Goal: Task Accomplishment & Management: Use online tool/utility

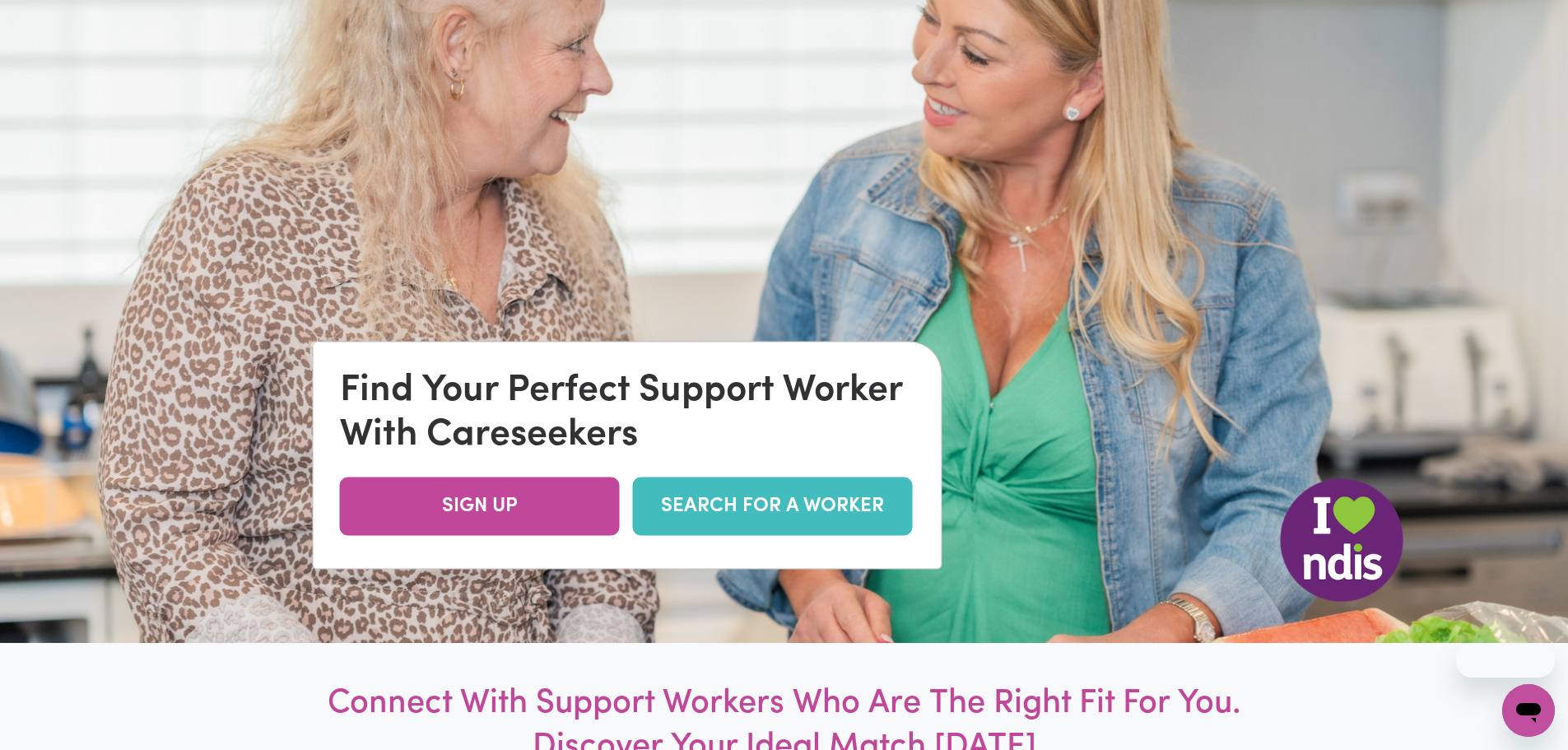
click at [747, 497] on link "SEARCH FOR A WORKER" at bounding box center [772, 506] width 280 height 58
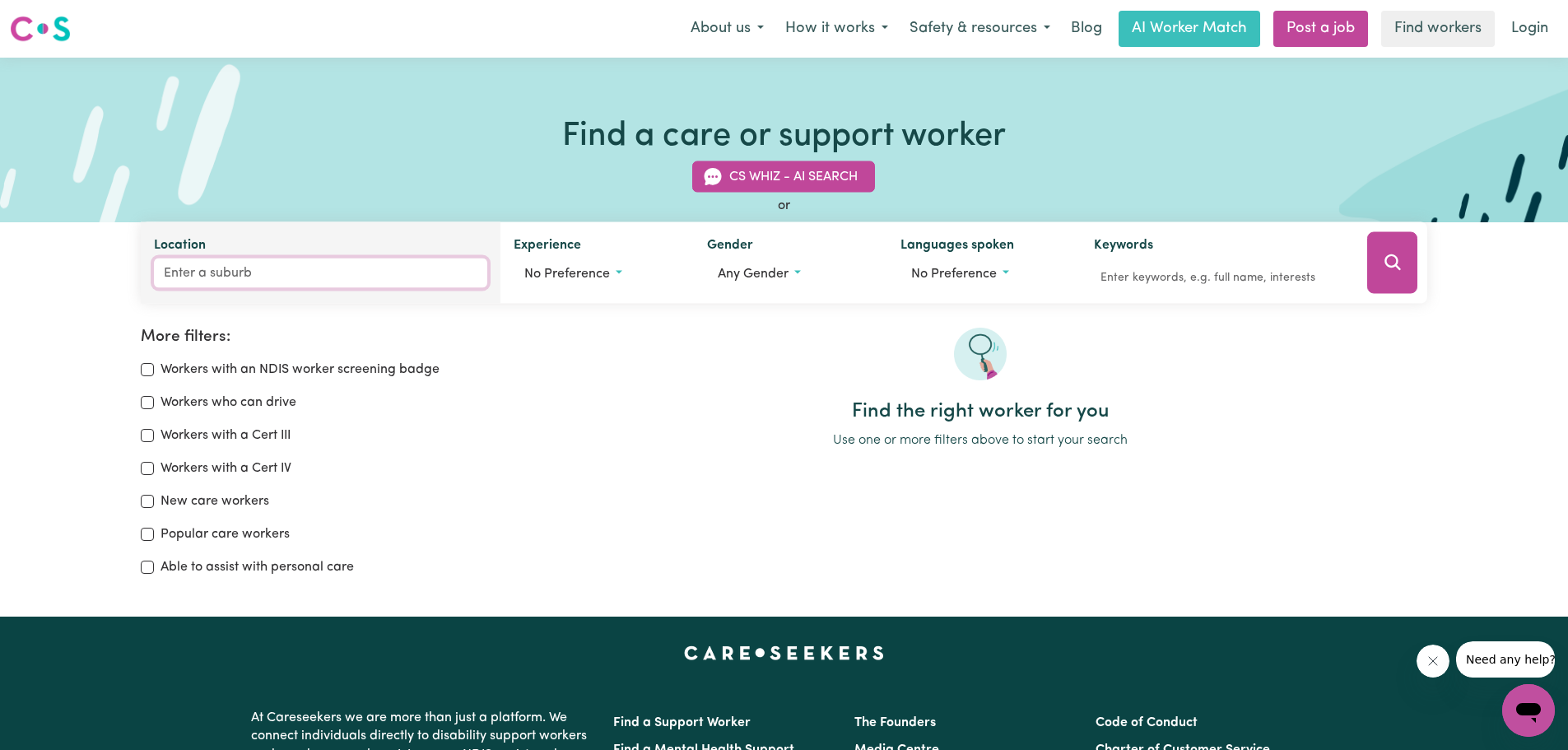
click at [195, 270] on input "Location" at bounding box center [320, 273] width 334 height 29
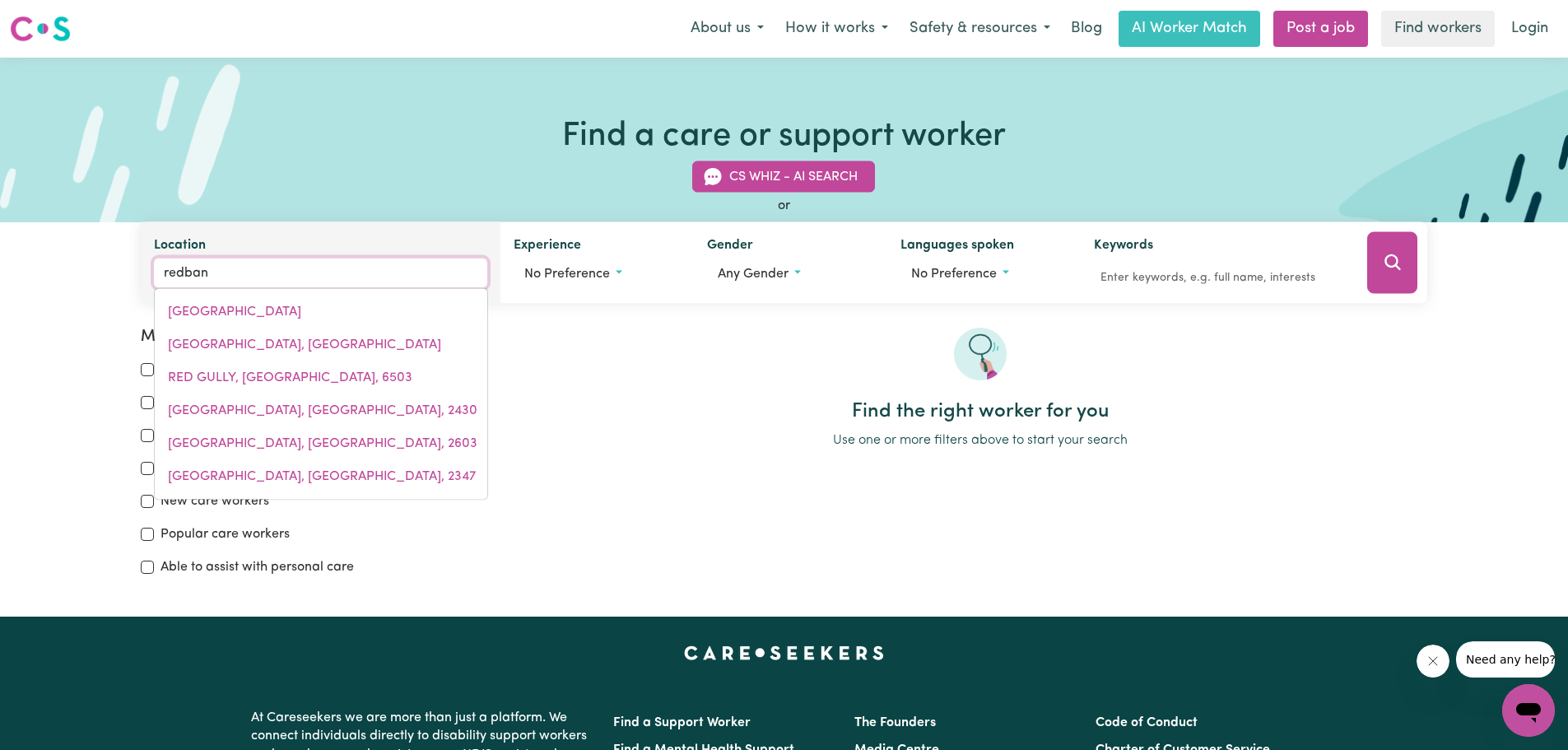
type input "redbank"
type input "redbank, [GEOGRAPHIC_DATA], 2446"
type input "redbankp"
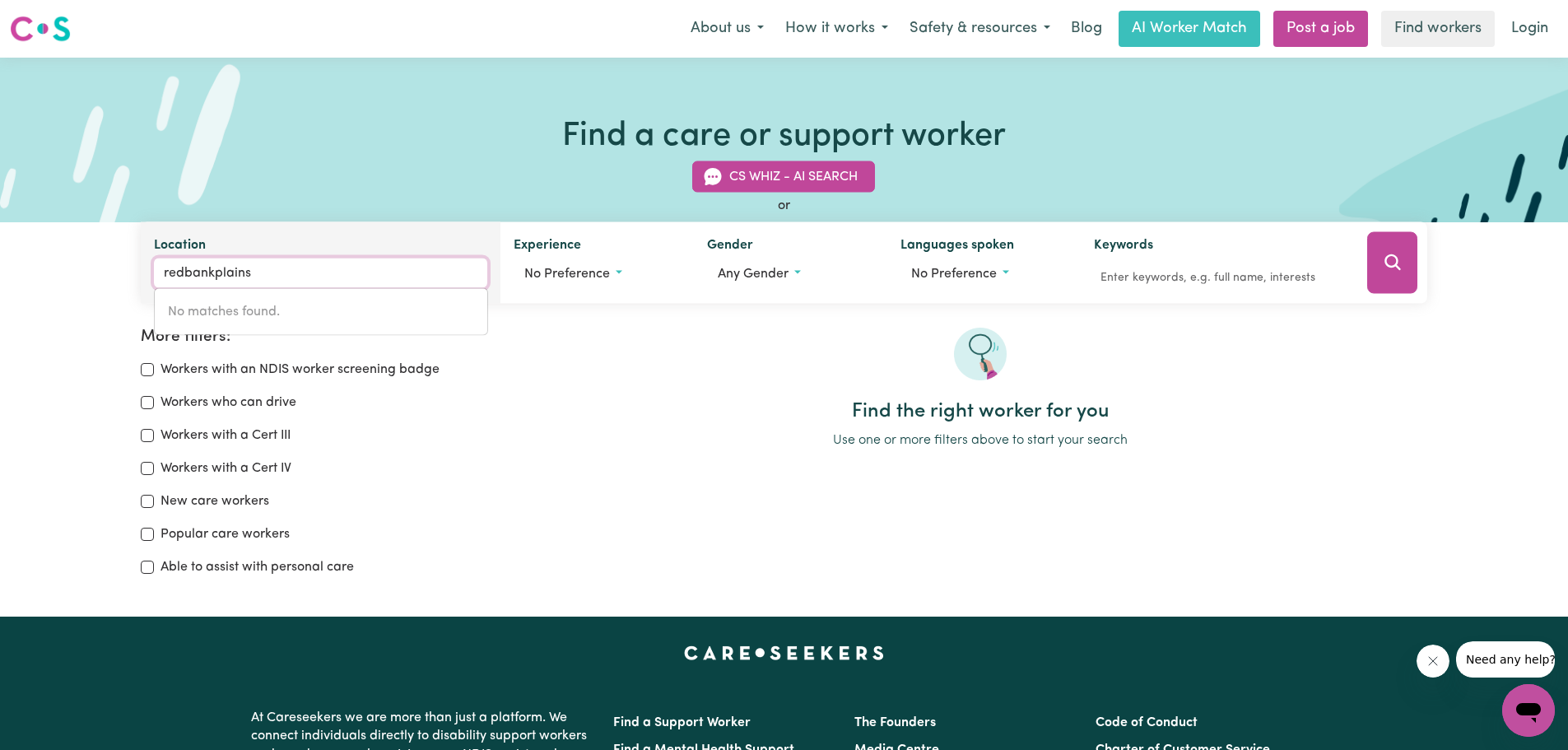
click at [213, 275] on input "redbankplains" at bounding box center [320, 273] width 334 height 29
type input "redbank plains"
type input "[GEOGRAPHIC_DATA]"
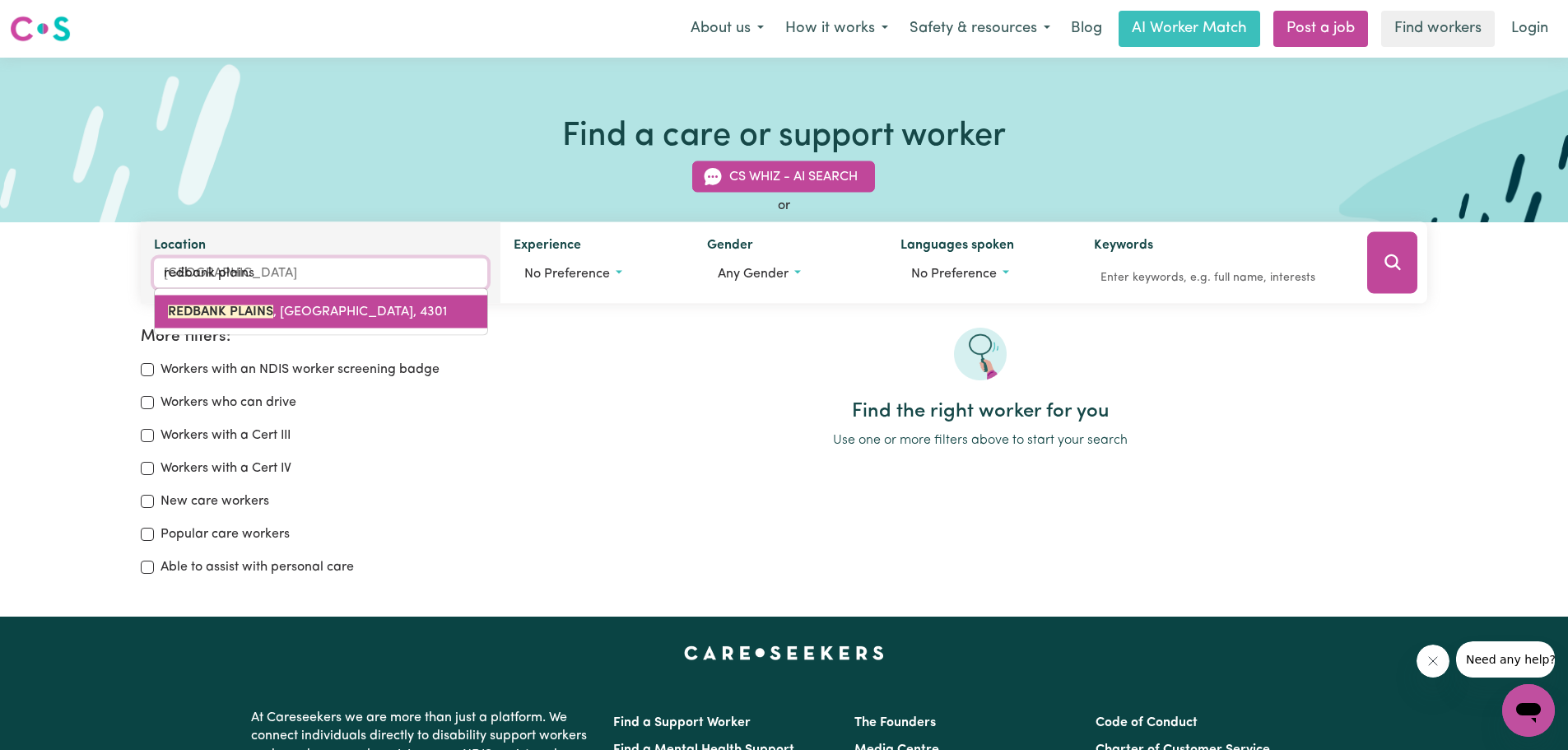
click at [234, 306] on mark "REDBANK PLAINS" at bounding box center [220, 313] width 105 height 14
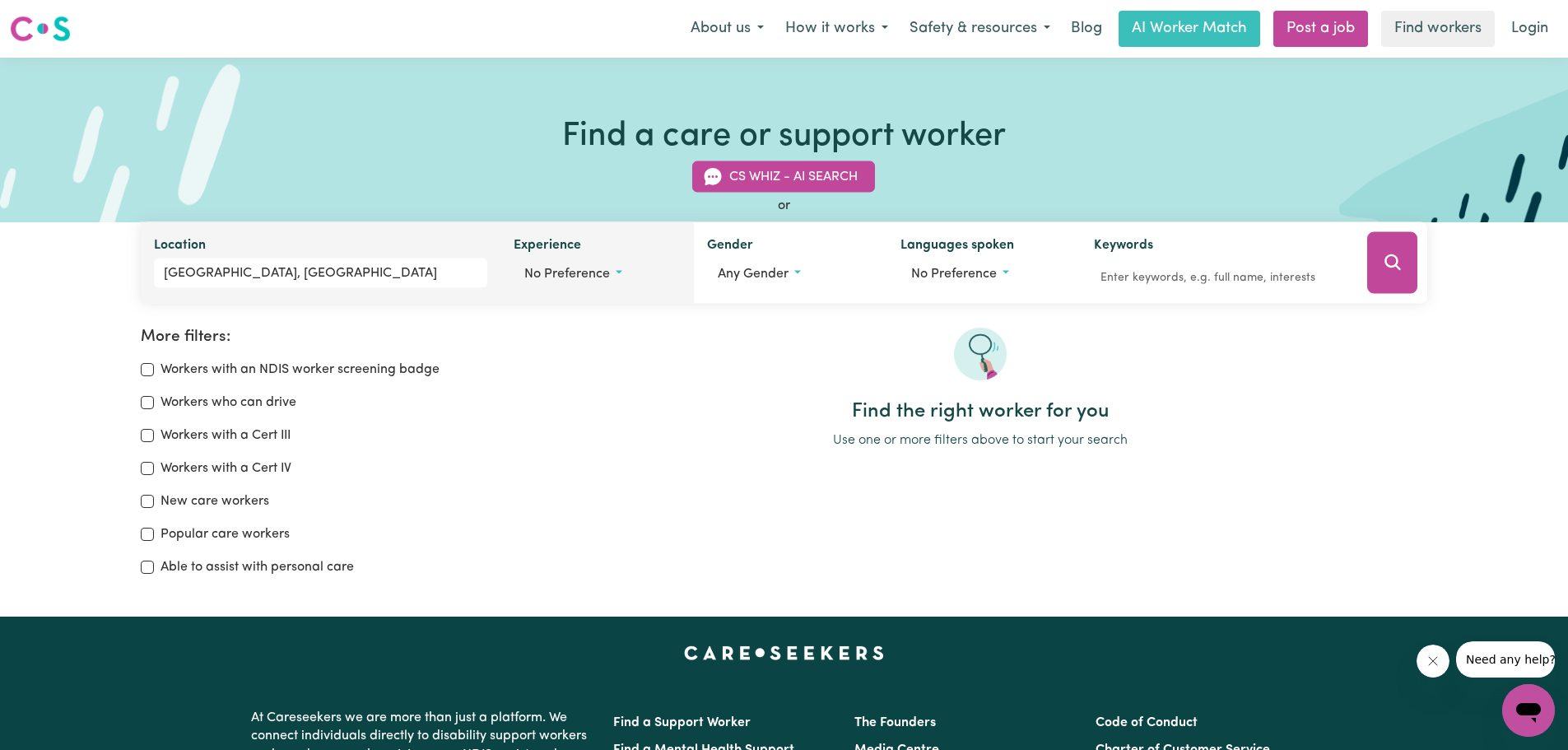
click at [567, 273] on span "No preference" at bounding box center [567, 275] width 86 height 14
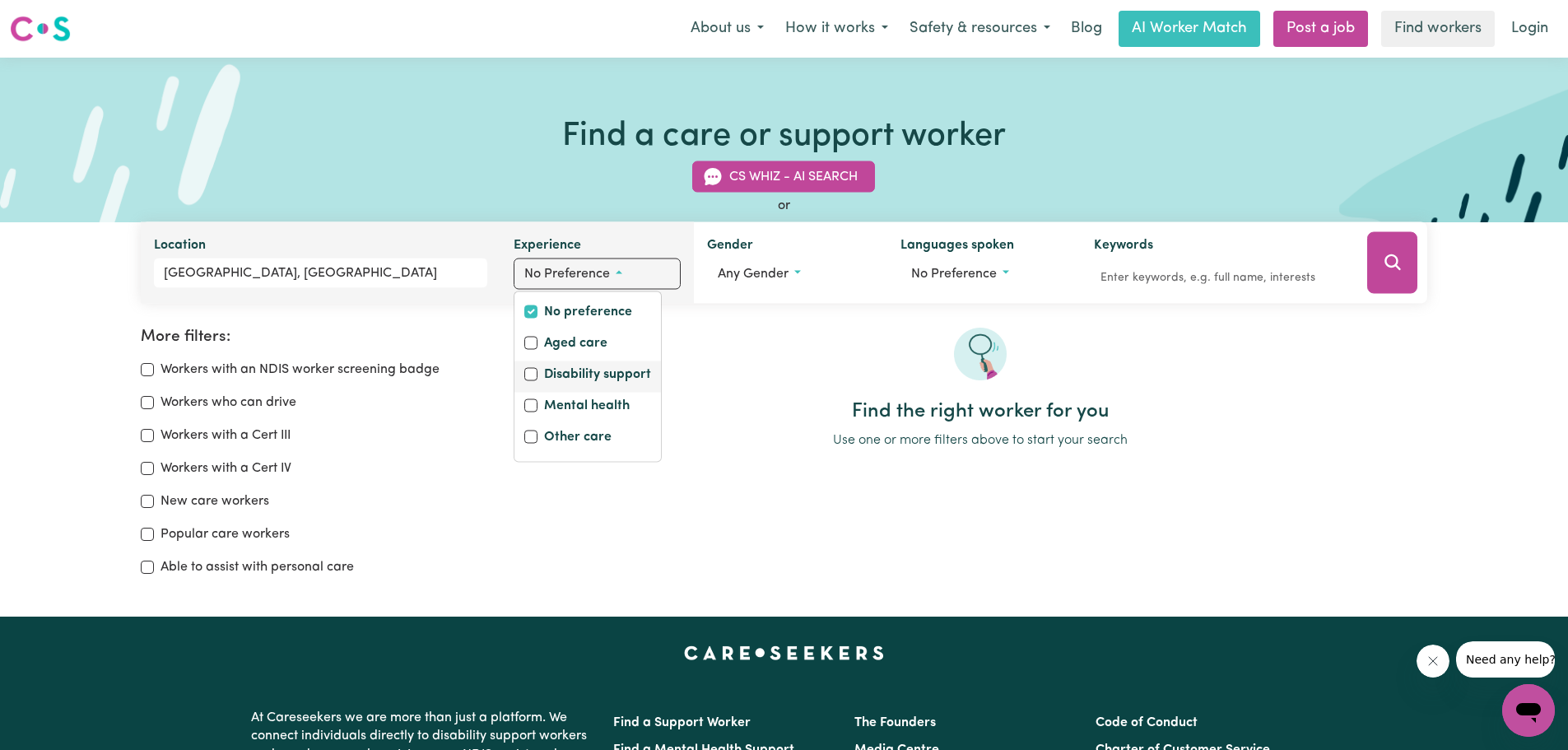
click at [564, 378] on label "Disability support" at bounding box center [598, 376] width 107 height 23
click at [538, 378] on input "Disability support" at bounding box center [531, 375] width 14 height 14
checkbox input "true"
checkbox input "false"
click at [560, 412] on label "Mental health" at bounding box center [587, 408] width 86 height 23
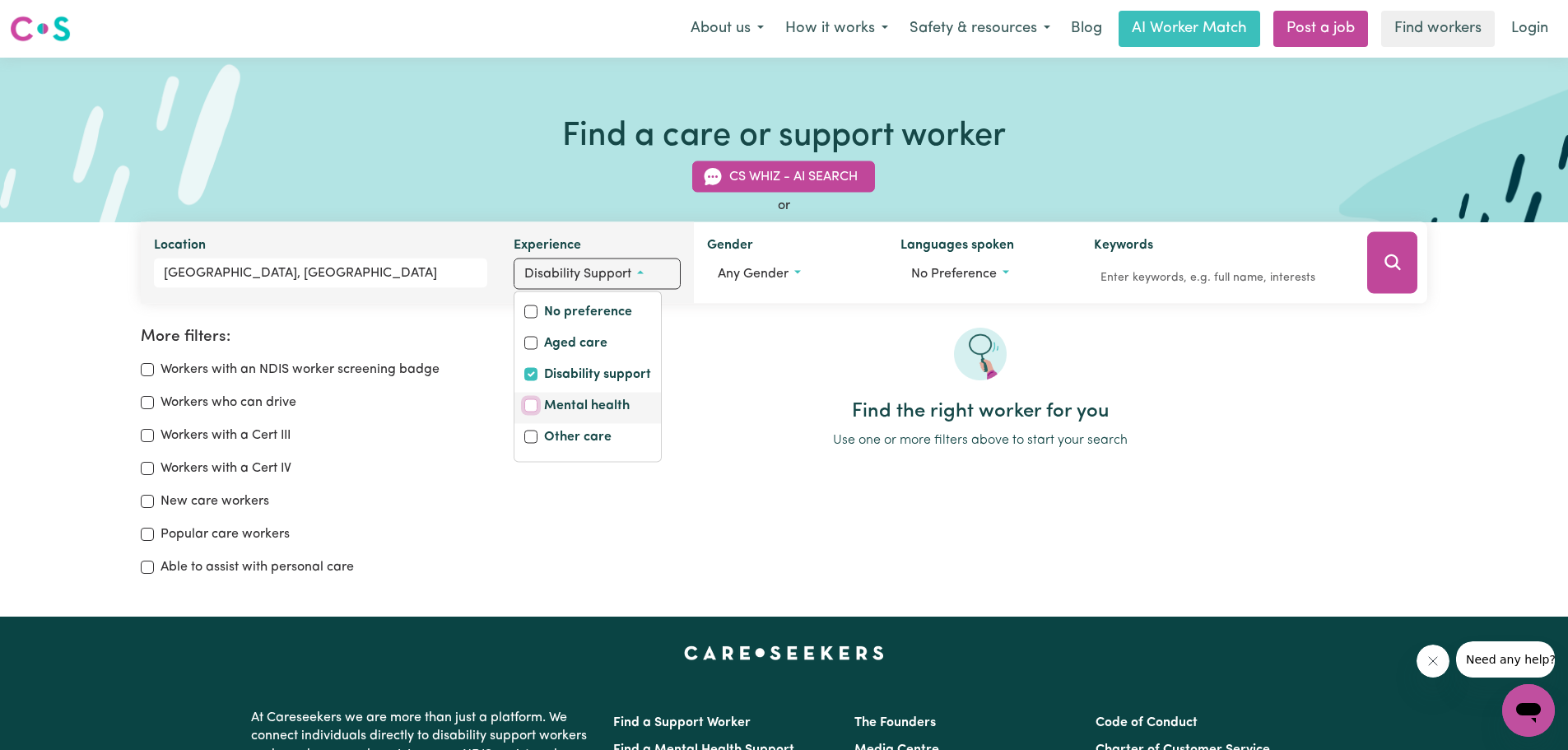
click at [538, 412] on input "Mental health" at bounding box center [531, 406] width 14 height 14
checkbox input "true"
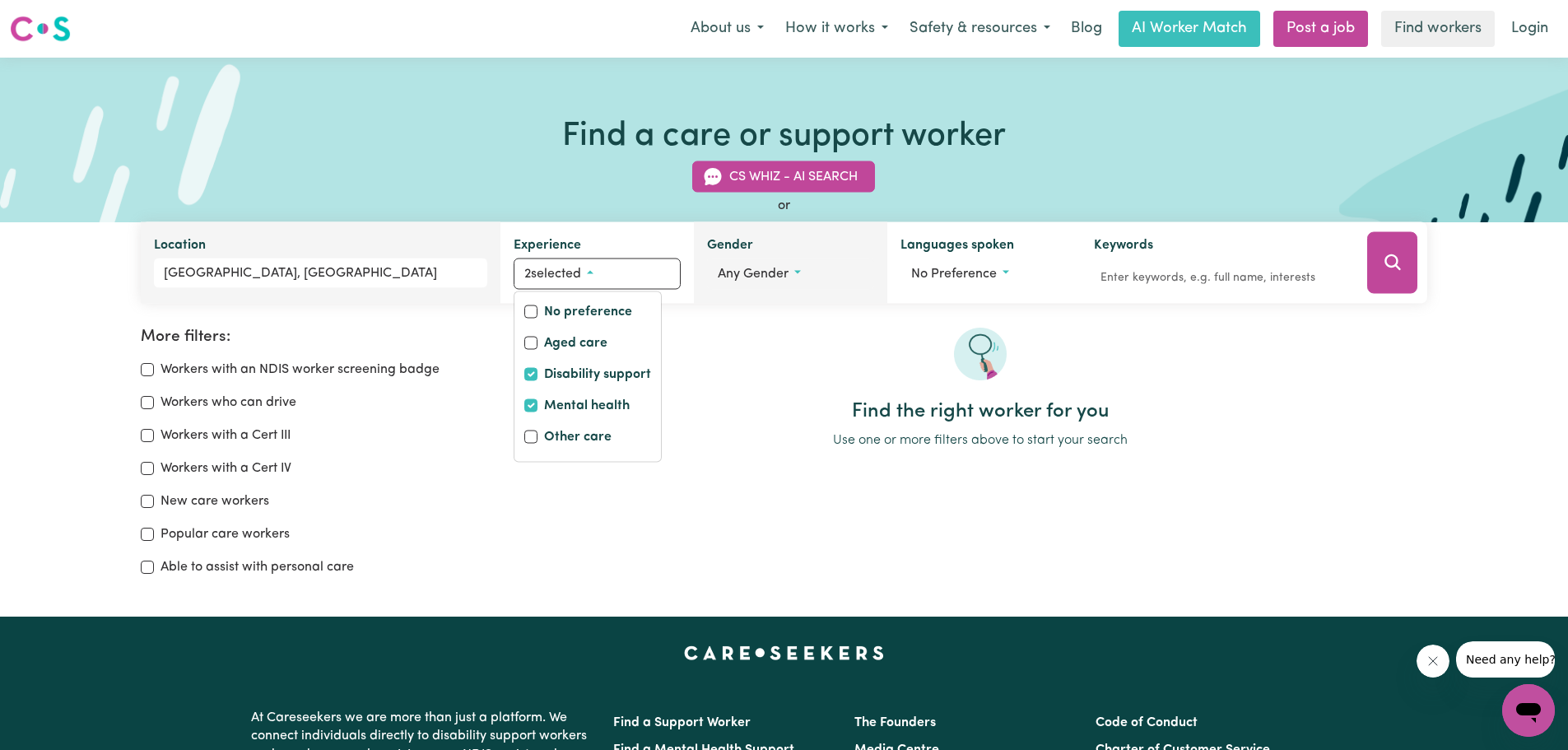
click at [777, 274] on span "Any gender" at bounding box center [753, 275] width 71 height 14
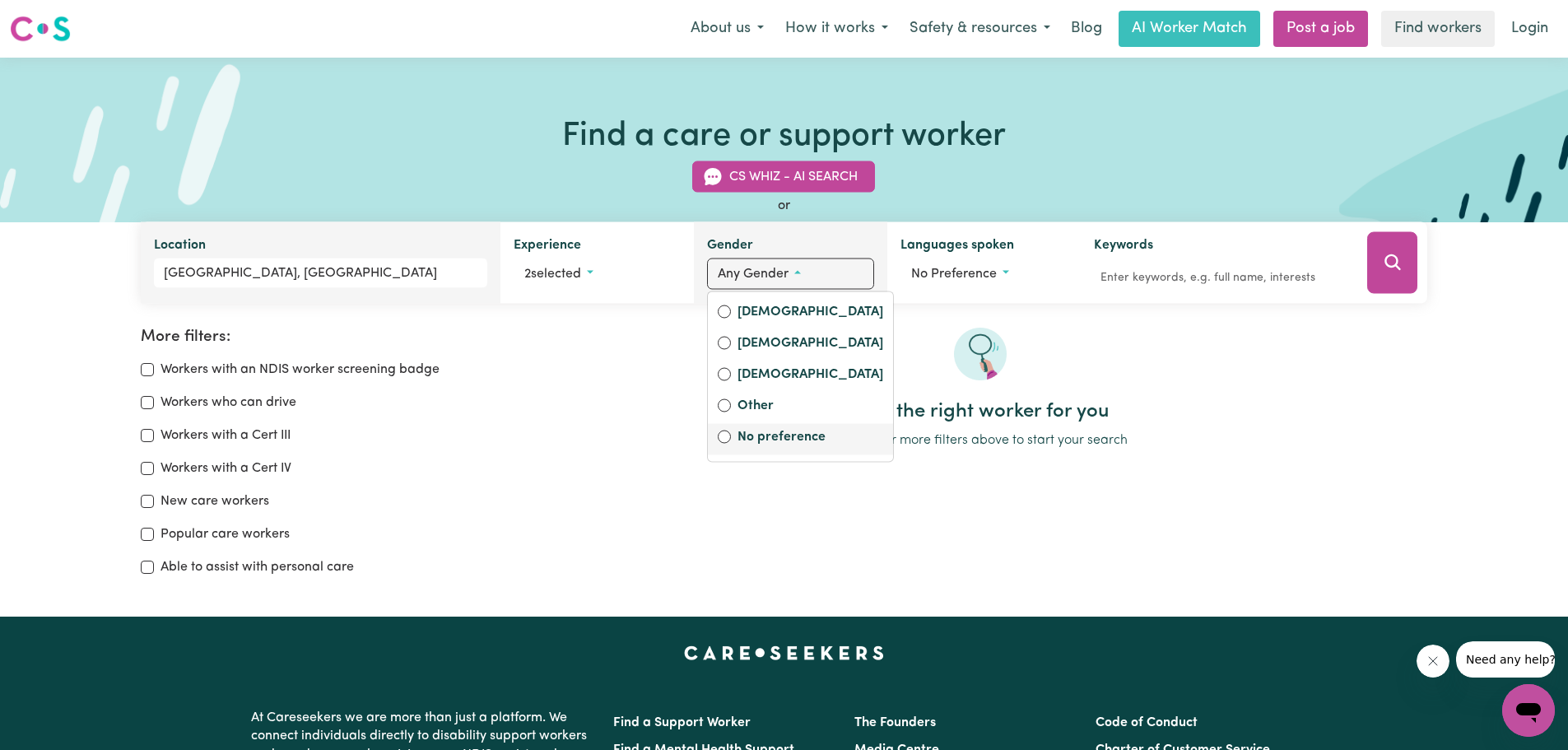
click at [760, 438] on label "No preference" at bounding box center [810, 439] width 146 height 23
click at [730, 438] on input "No preference" at bounding box center [725, 437] width 14 height 14
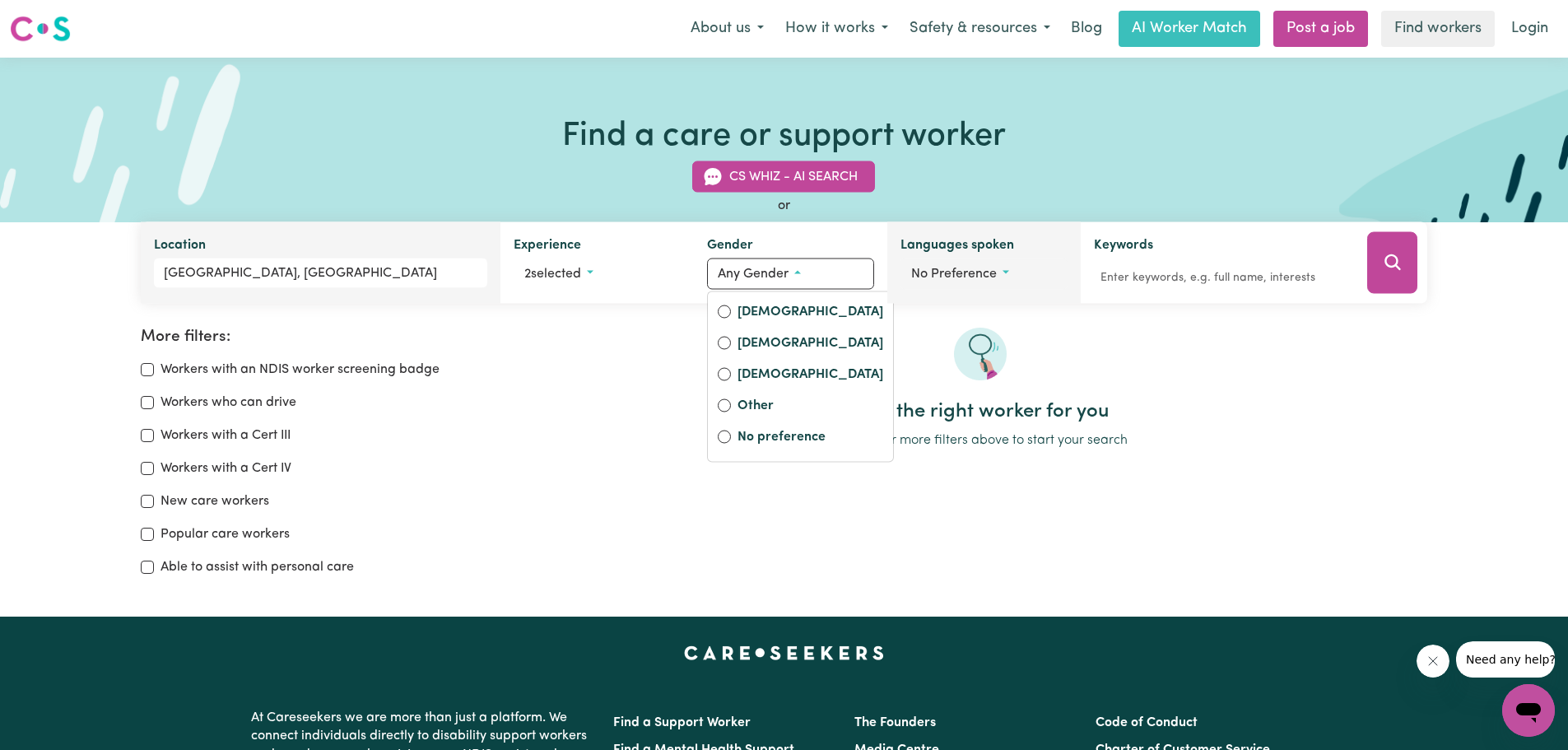
click at [969, 277] on span "No preference" at bounding box center [954, 275] width 86 height 14
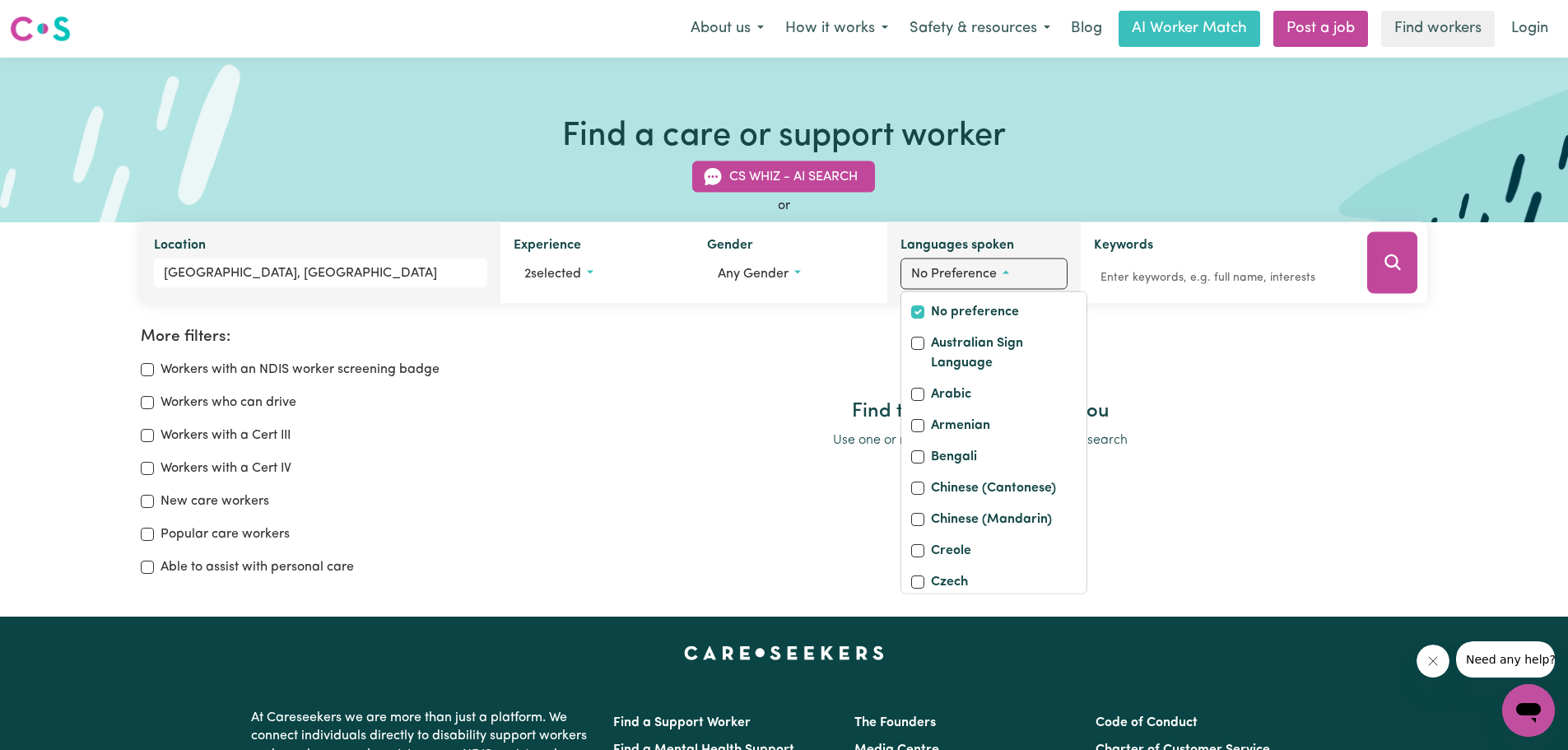
click at [969, 277] on span "No preference" at bounding box center [954, 275] width 86 height 14
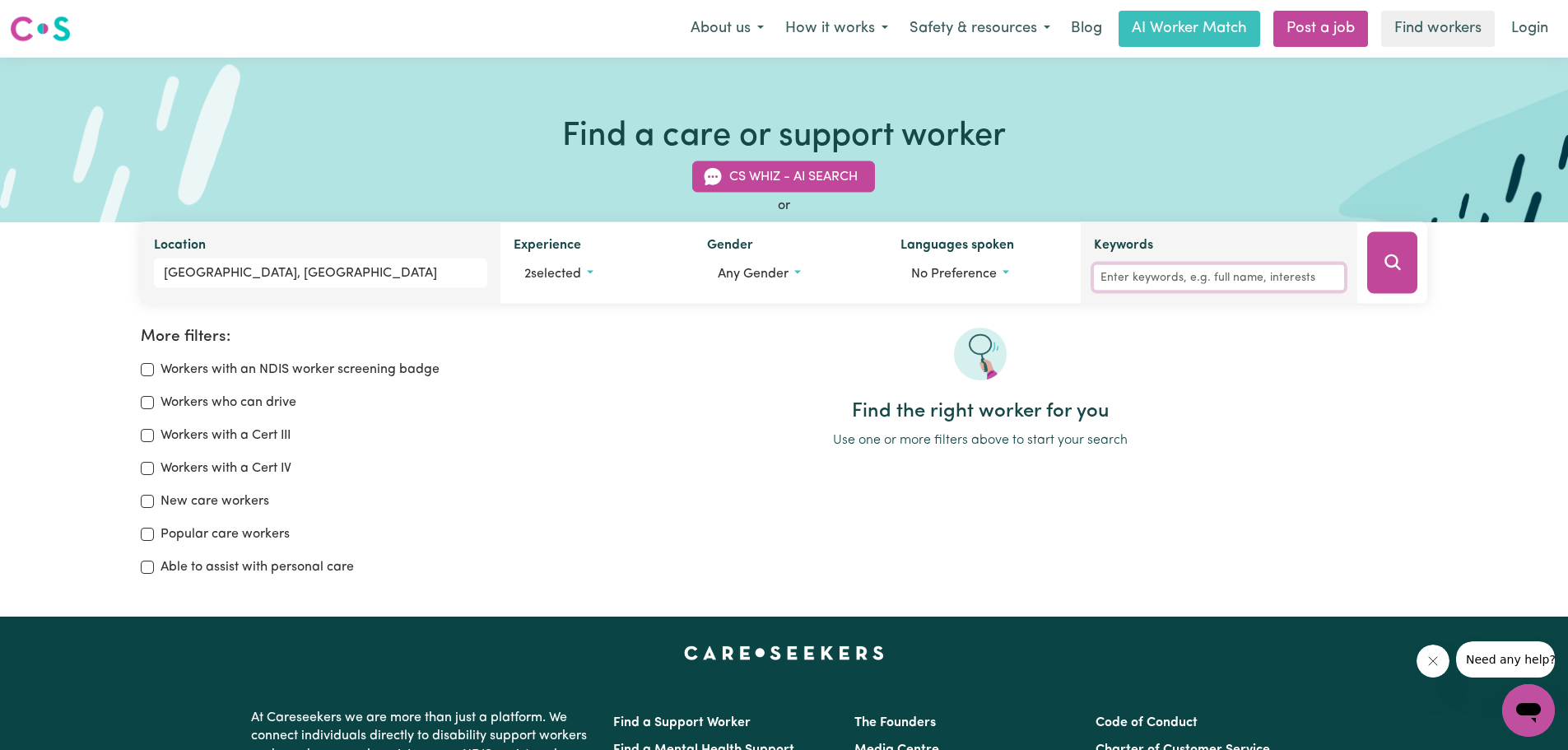
click at [1269, 271] on input "Keywords" at bounding box center [1218, 278] width 250 height 25
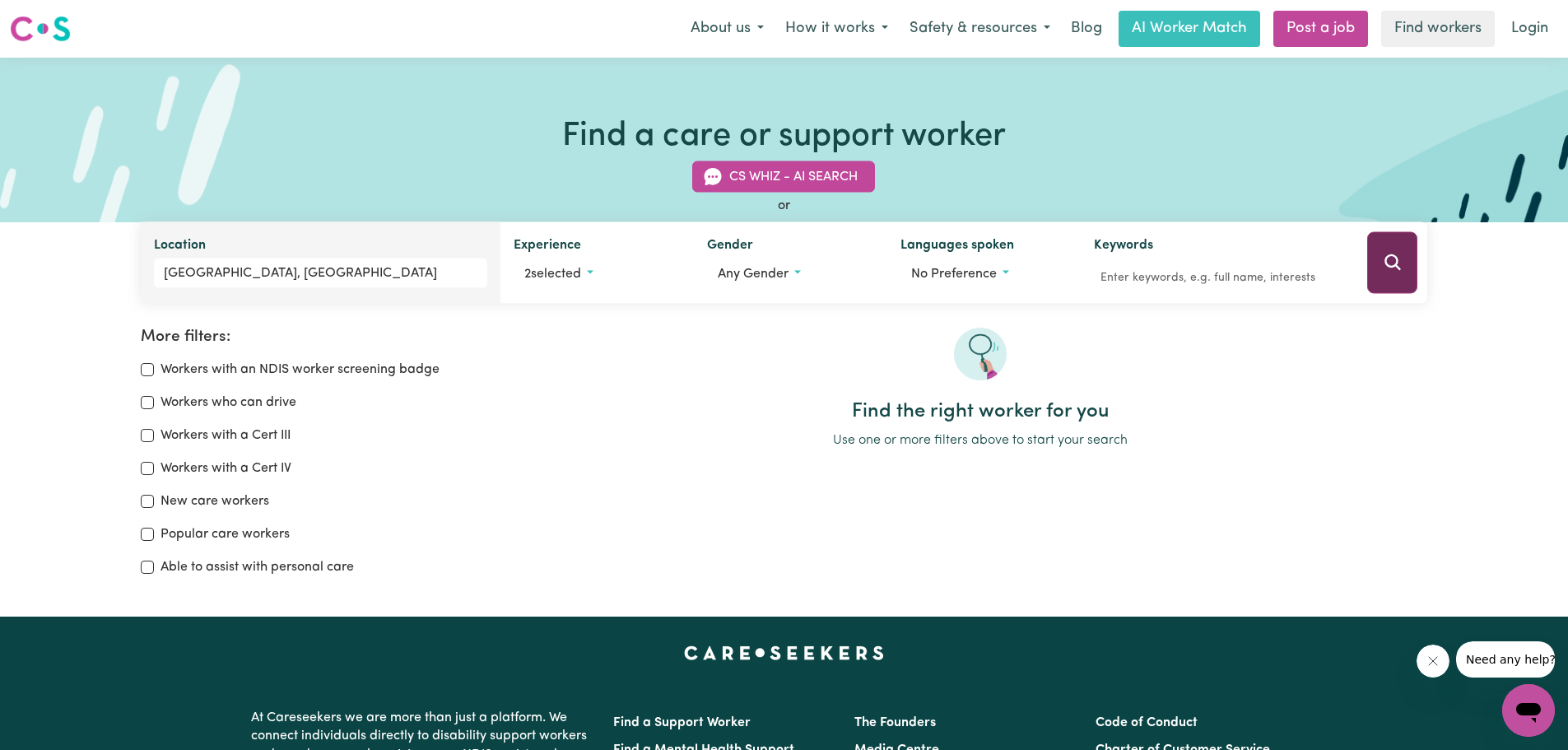
click at [1381, 257] on button "Search" at bounding box center [1393, 262] width 51 height 61
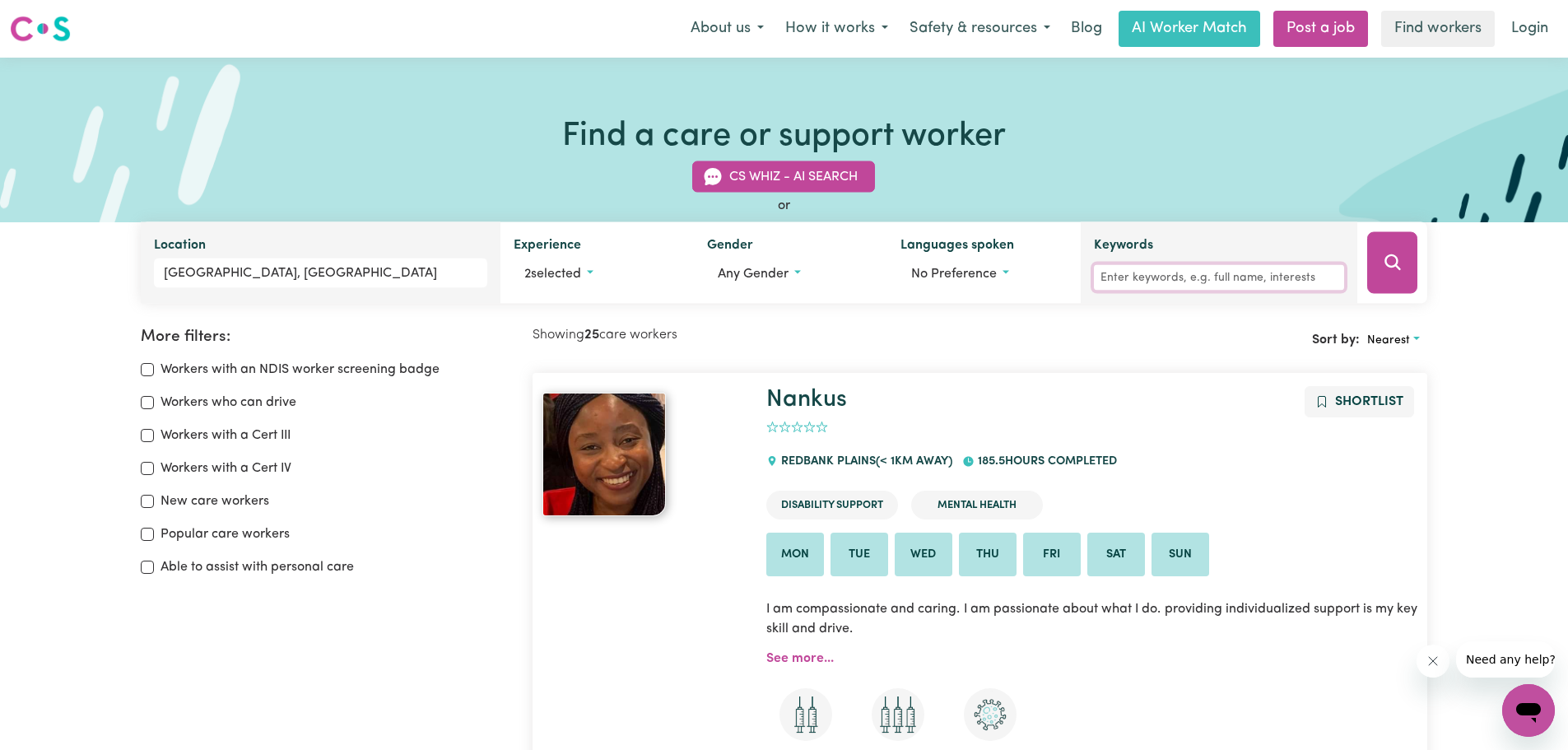
click at [1171, 280] on input "Keywords" at bounding box center [1218, 278] width 250 height 25
type input "[MEDICAL_DATA]"
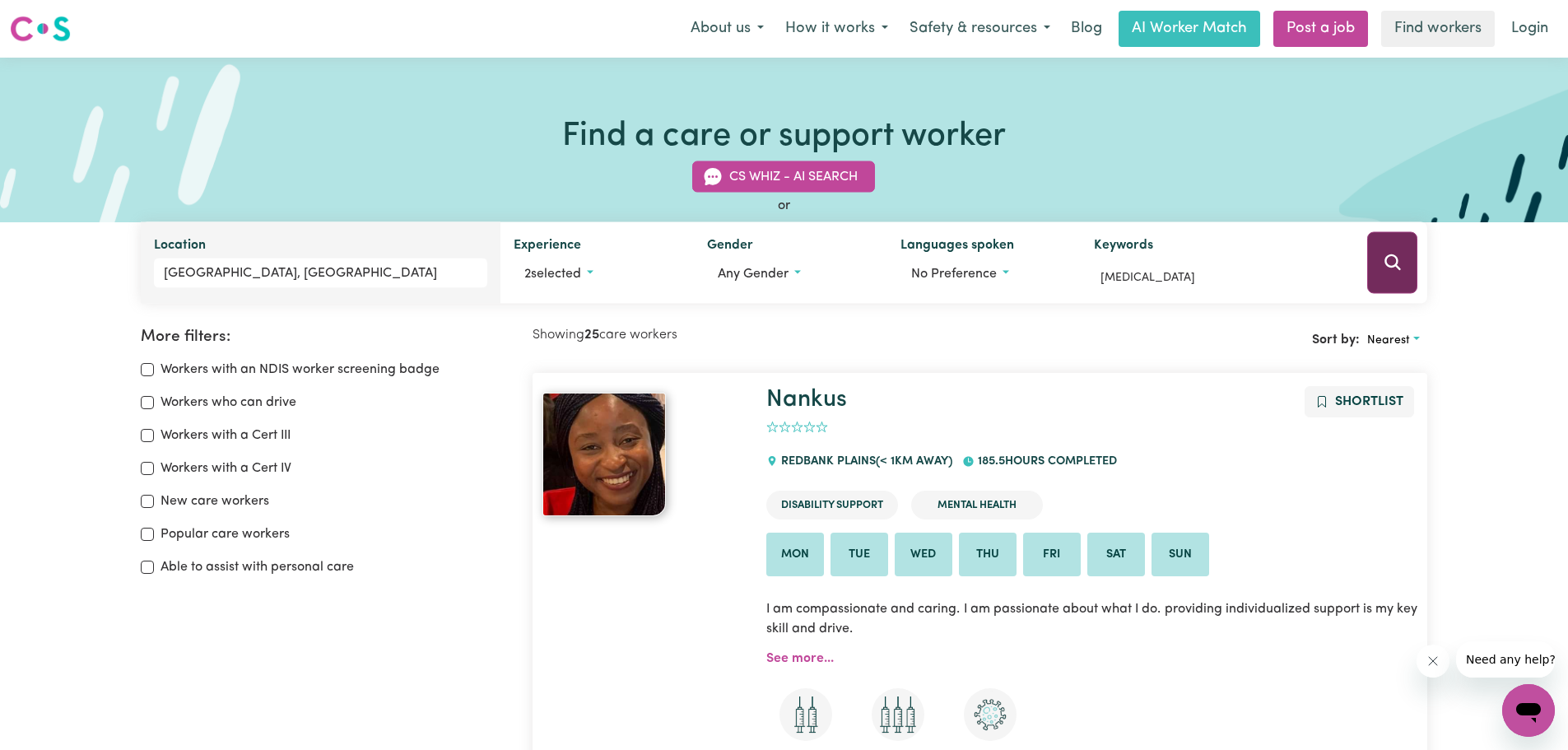
click at [1393, 251] on button "Search" at bounding box center [1393, 262] width 51 height 61
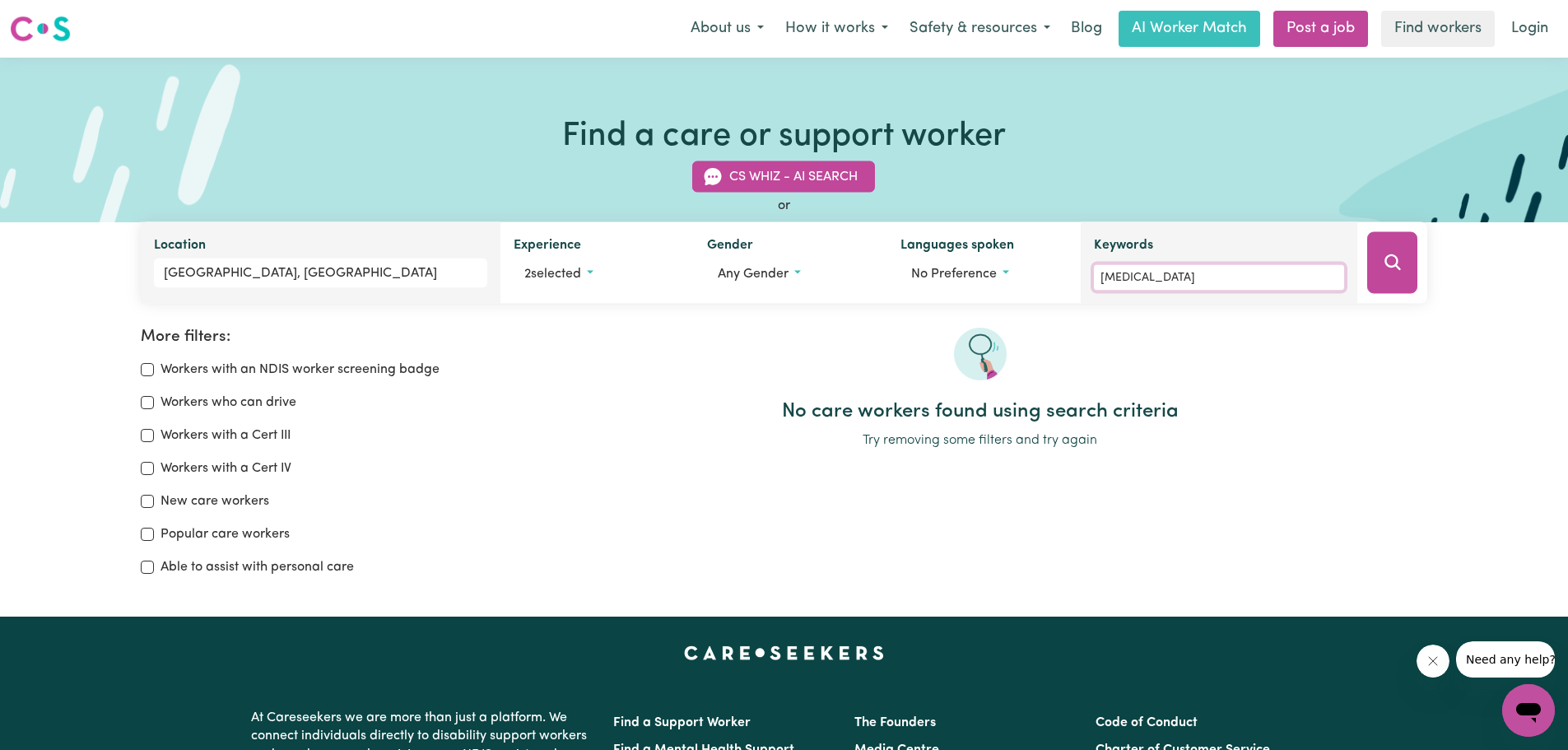
click at [1277, 281] on input "[MEDICAL_DATA]" at bounding box center [1218, 278] width 250 height 25
click at [1275, 281] on input "[MEDICAL_DATA]" at bounding box center [1218, 278] width 250 height 25
click at [1295, 274] on input "Keywords" at bounding box center [1218, 278] width 250 height 25
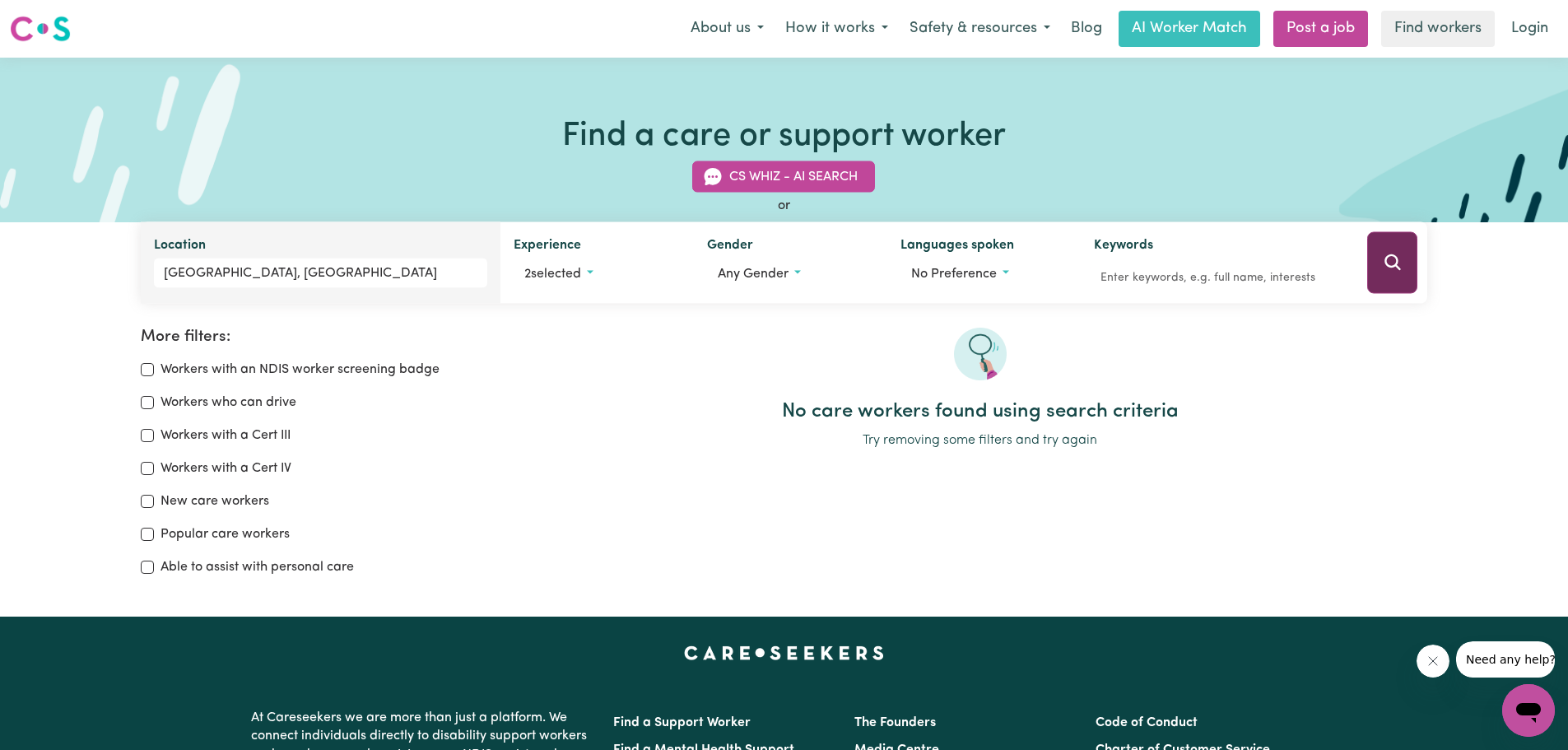
click at [1395, 265] on icon "Search" at bounding box center [1393, 262] width 19 height 19
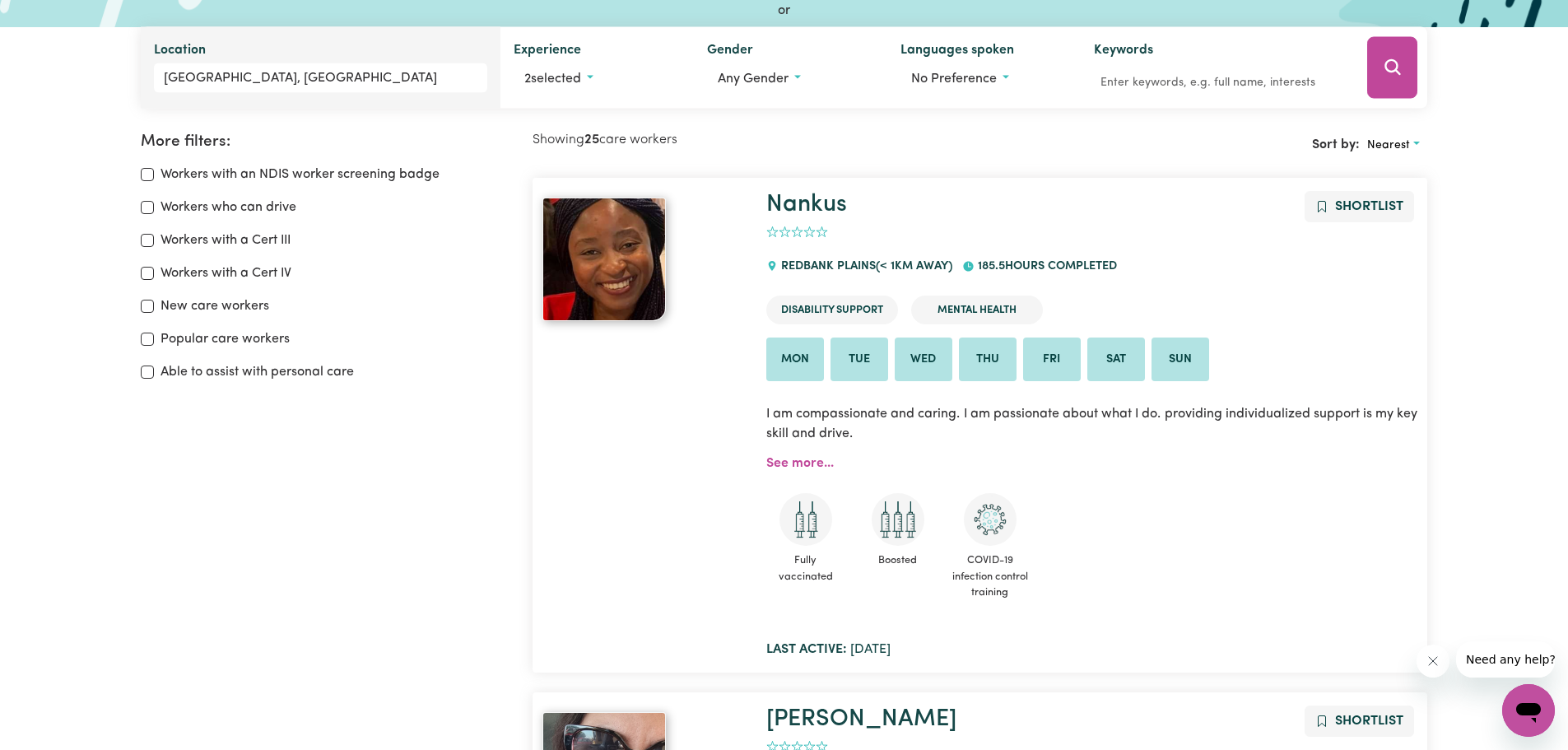
scroll to position [110, 0]
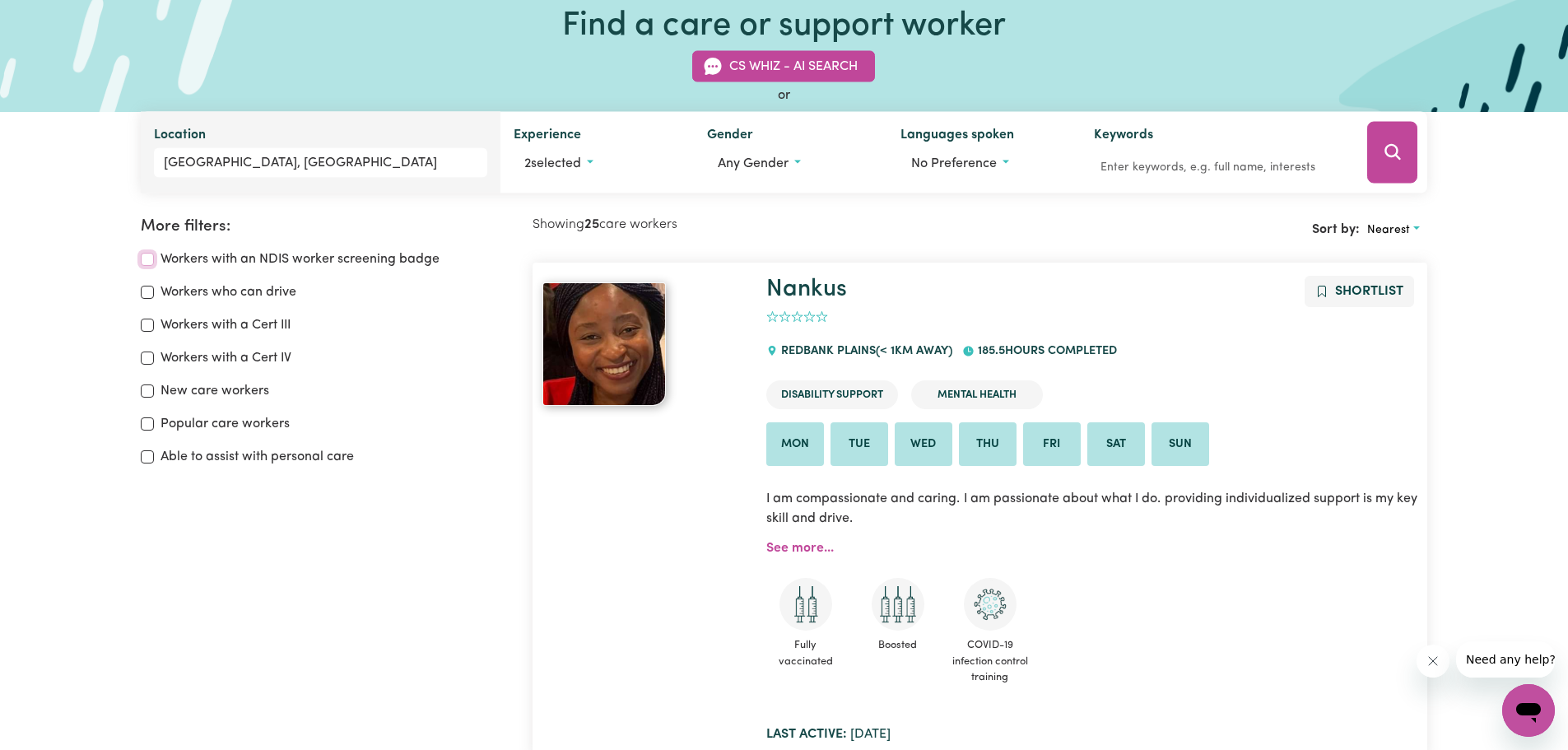
click at [147, 260] on input "Workers with an NDIS worker screening badge" at bounding box center [148, 259] width 14 height 14
checkbox input "true"
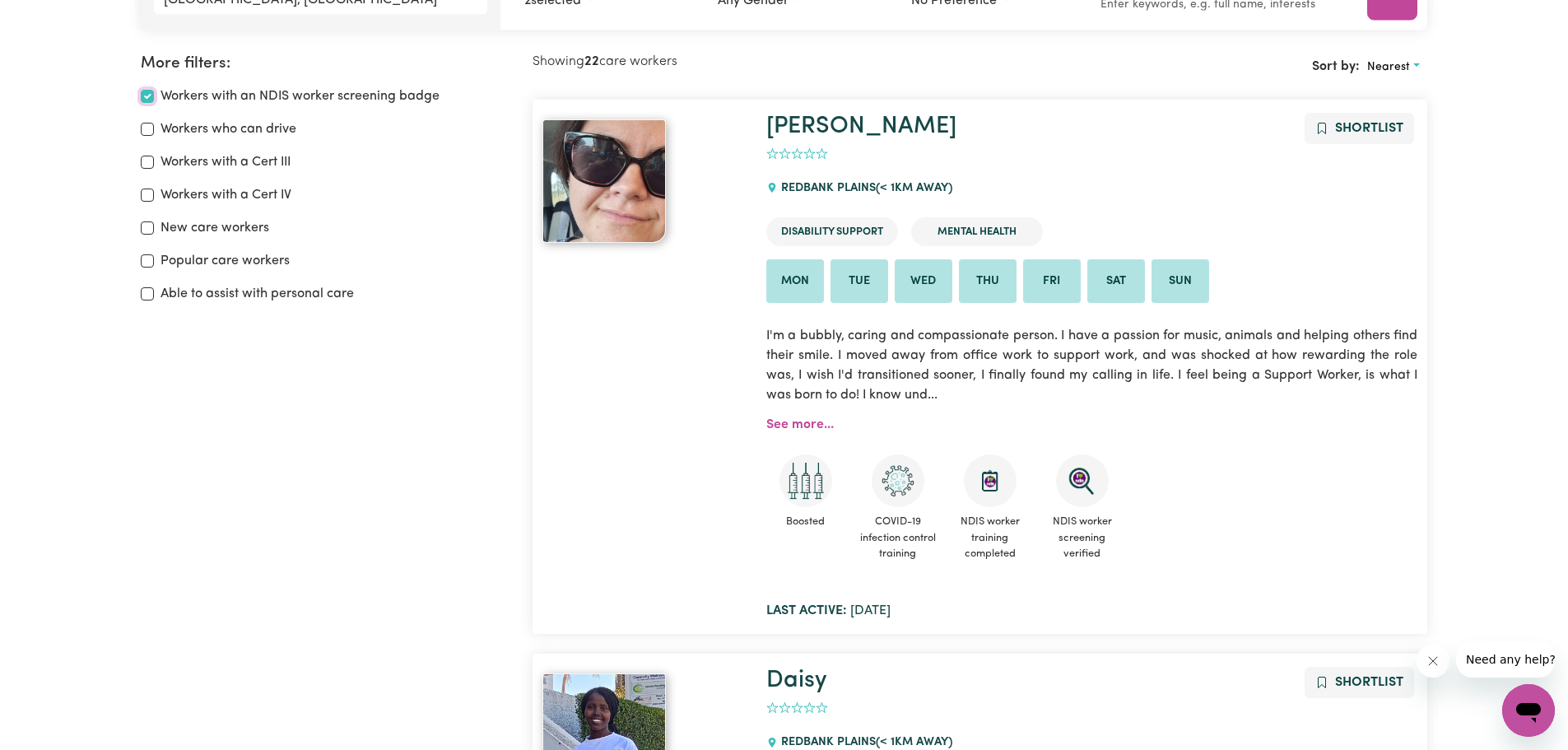
scroll to position [275, 0]
click at [148, 128] on input "Workers who can drive" at bounding box center [148, 128] width 14 height 14
checkbox input "true"
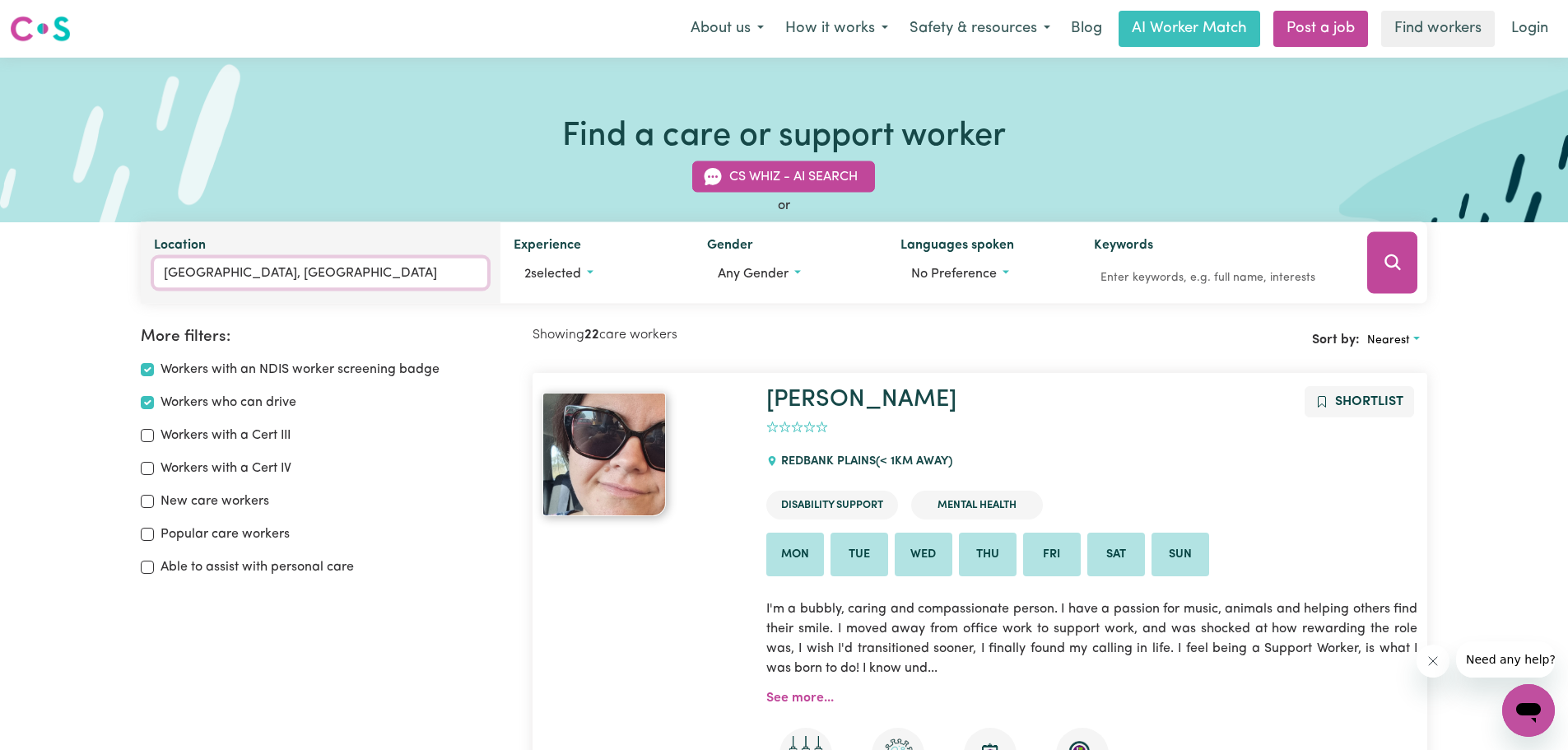
type input "[GEOGRAPHIC_DATA]"
click at [388, 274] on input "[GEOGRAPHIC_DATA], [GEOGRAPHIC_DATA]" at bounding box center [320, 273] width 334 height 29
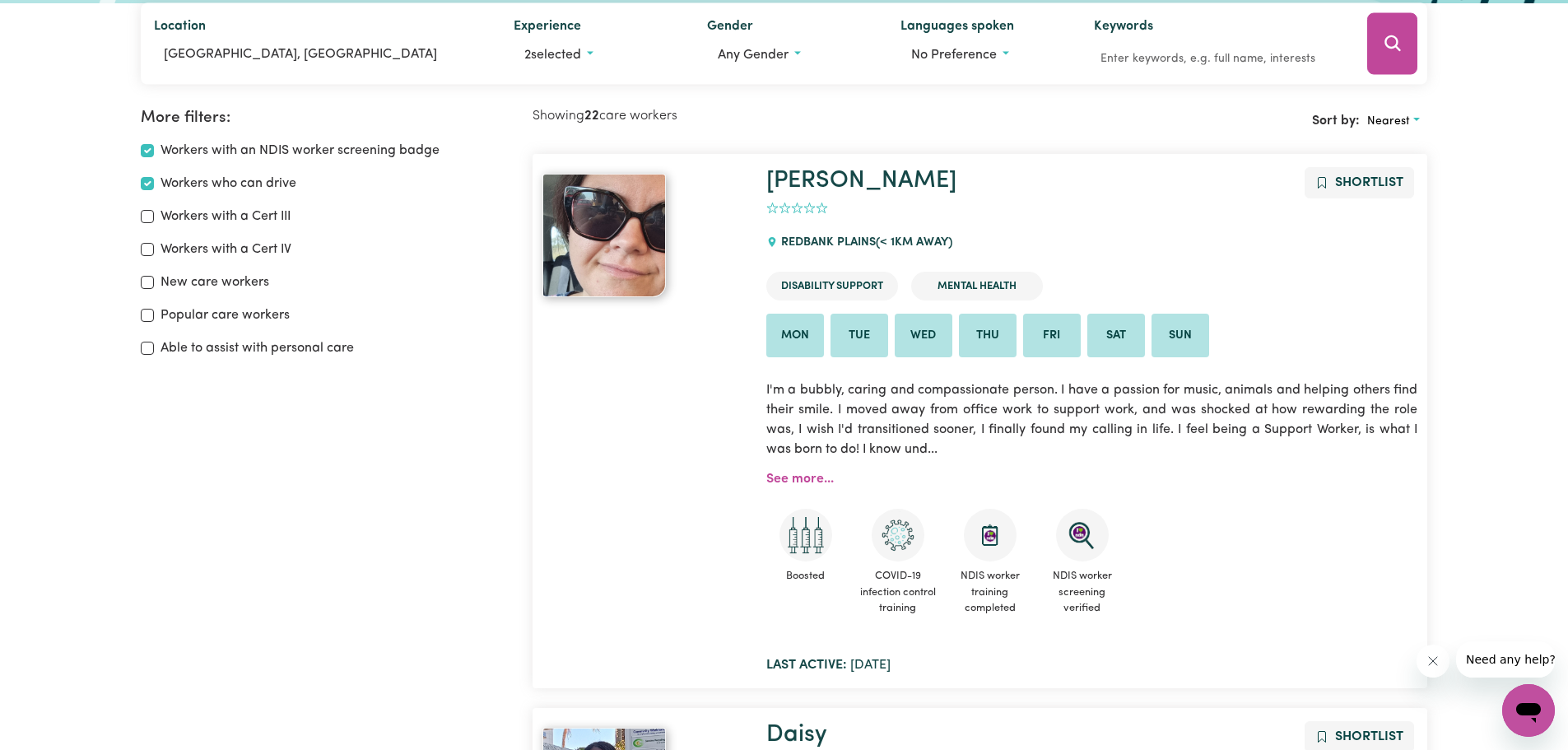
scroll to position [247, 0]
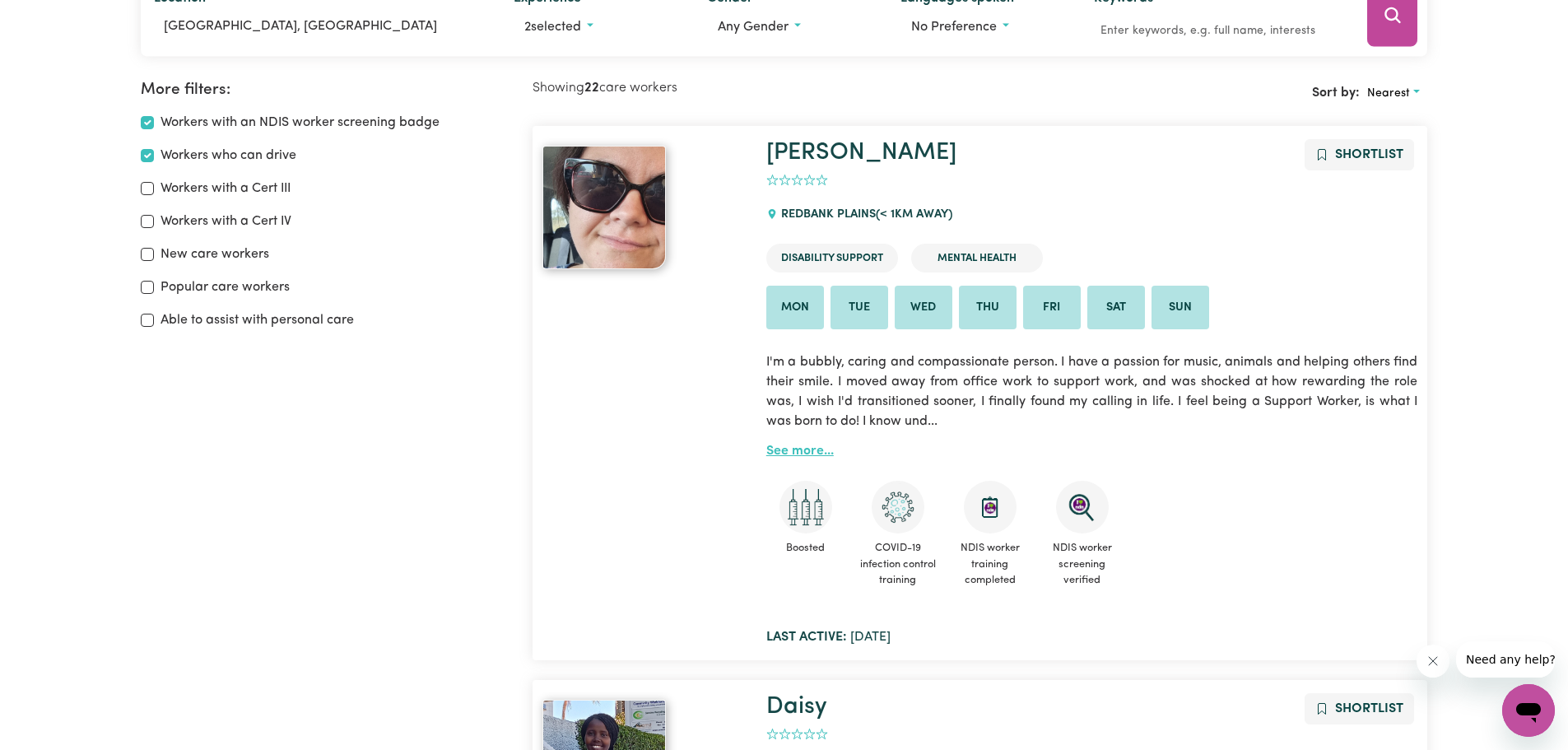
click at [810, 453] on link "See more..." at bounding box center [800, 451] width 67 height 14
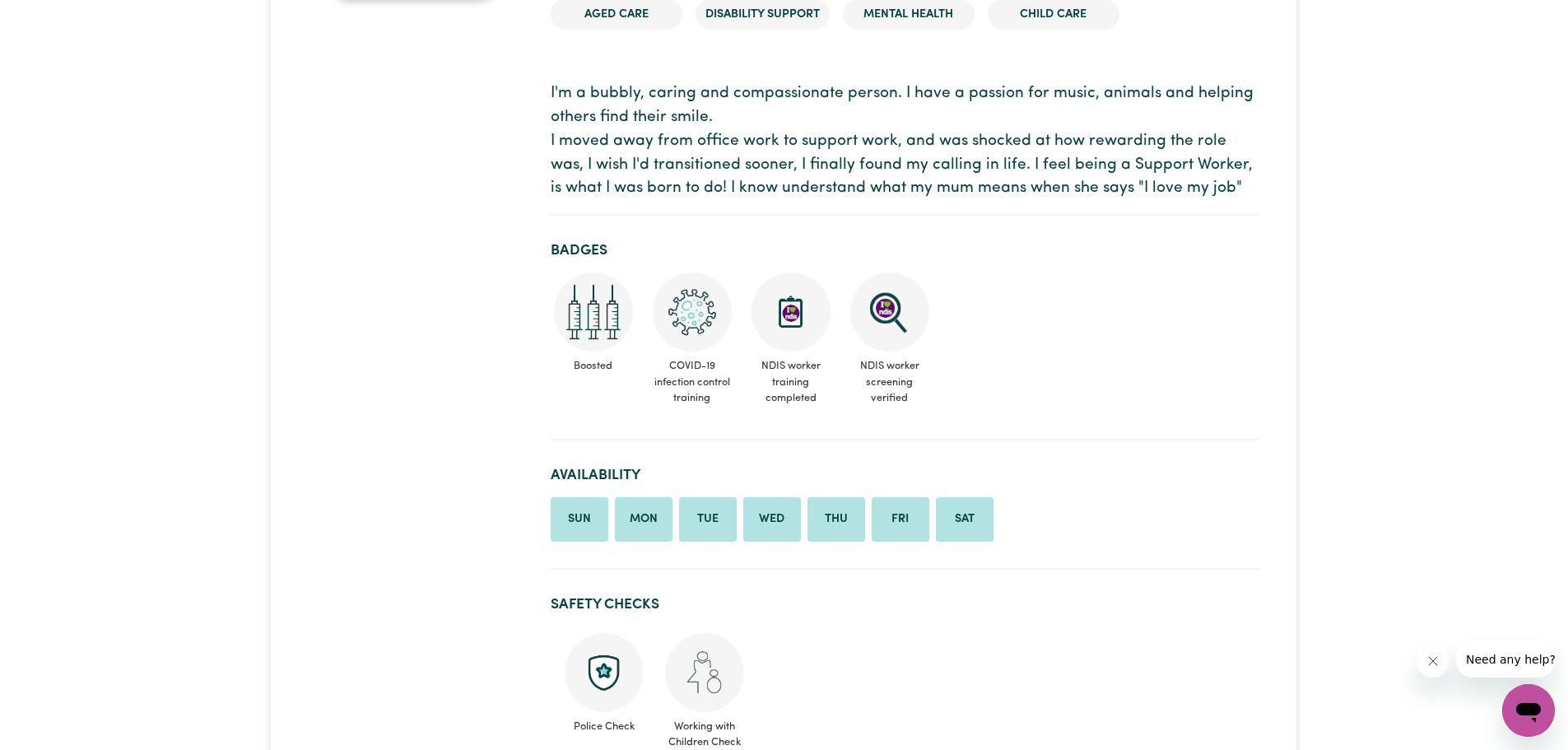
scroll to position [494, 0]
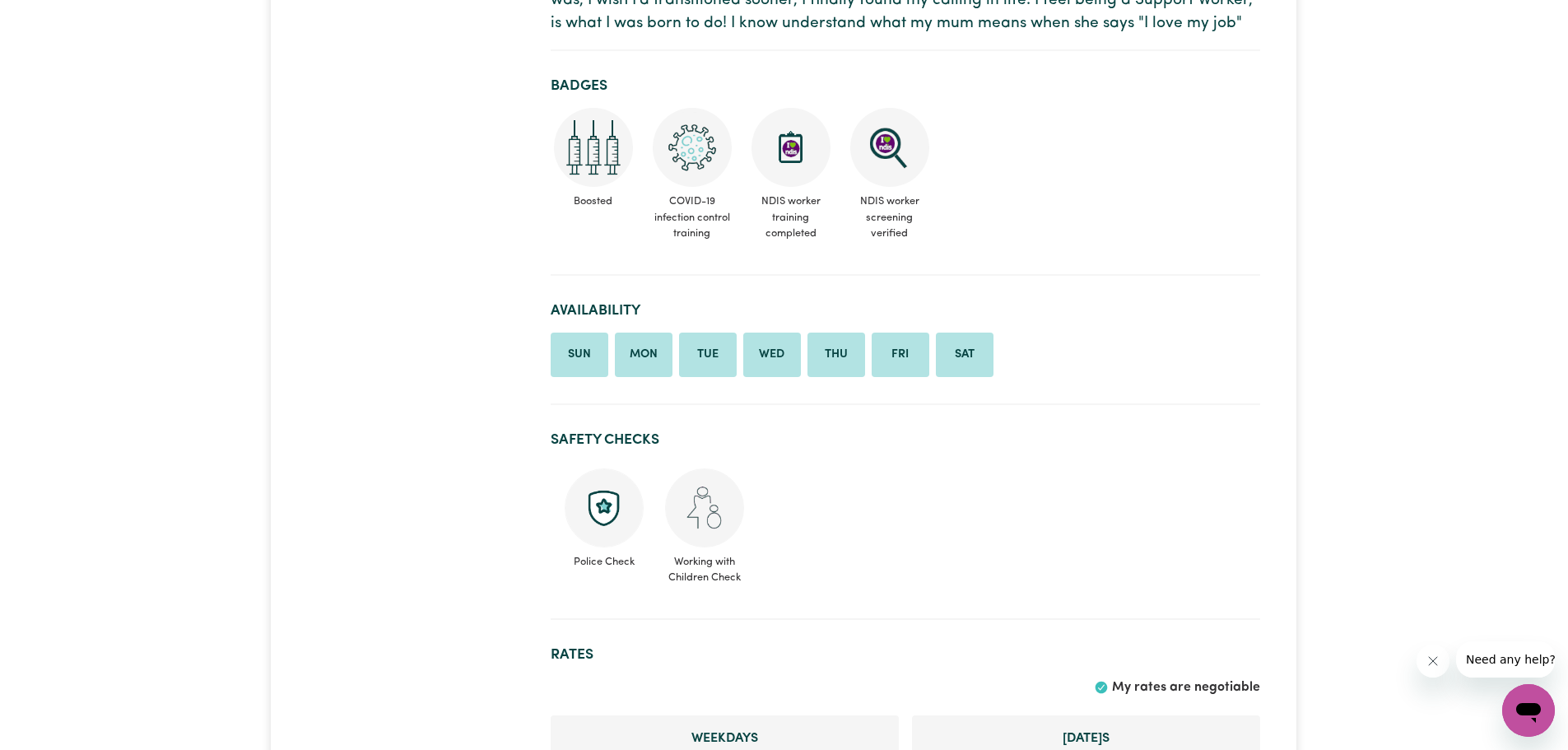
click at [853, 356] on li "Thu" at bounding box center [836, 355] width 57 height 45
click at [839, 358] on li "Thu" at bounding box center [836, 355] width 57 height 45
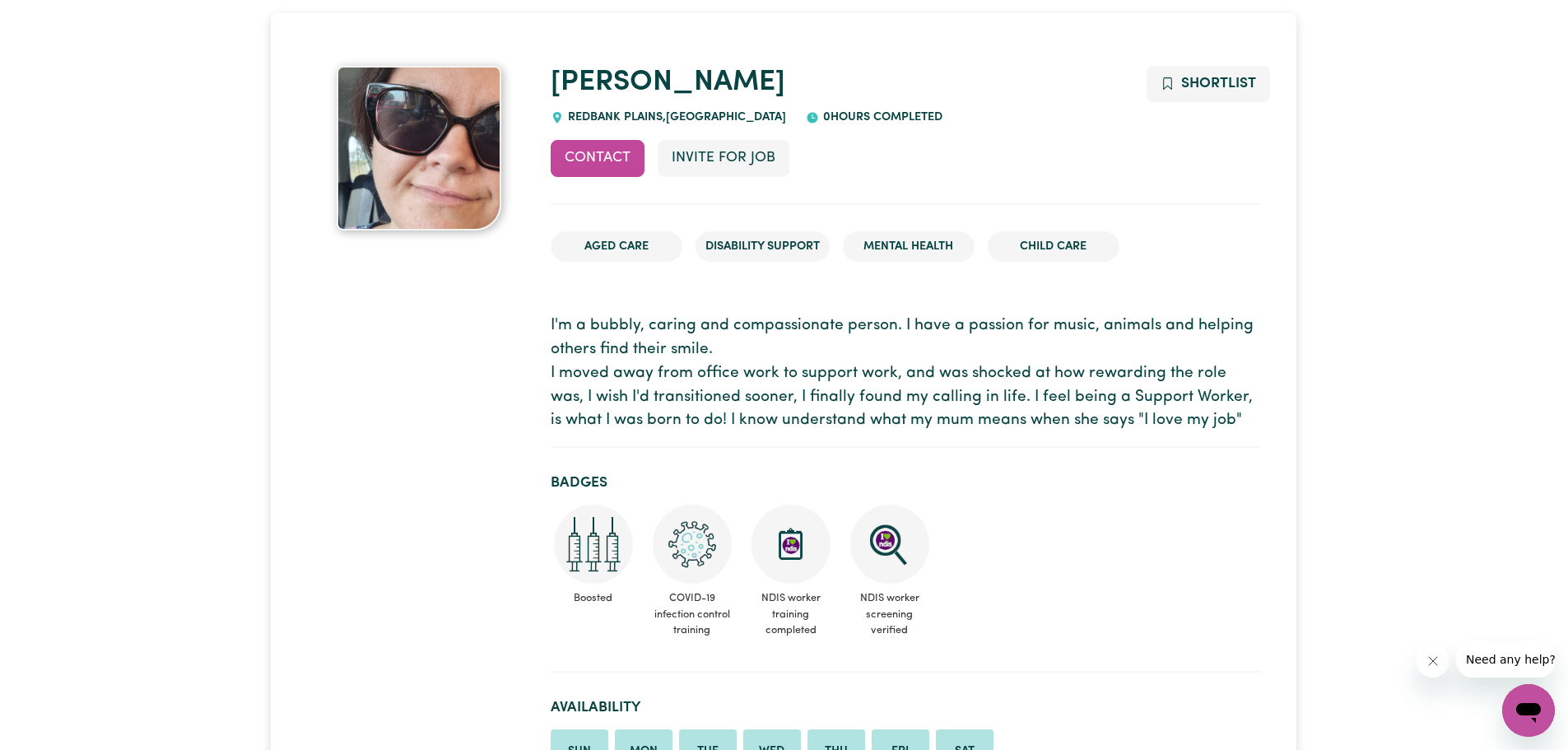
scroll to position [0, 0]
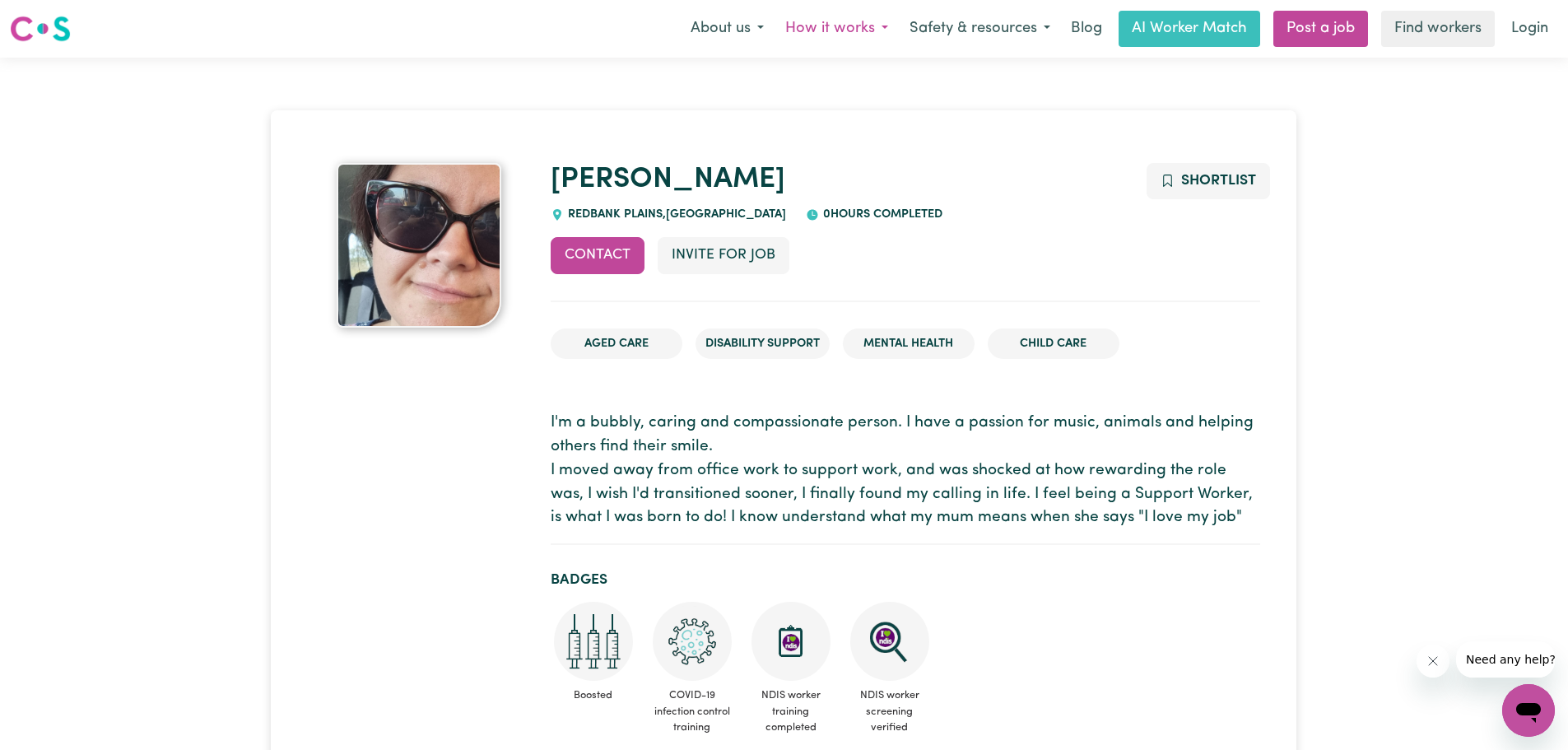
click at [855, 30] on button "How it works" at bounding box center [837, 28] width 125 height 34
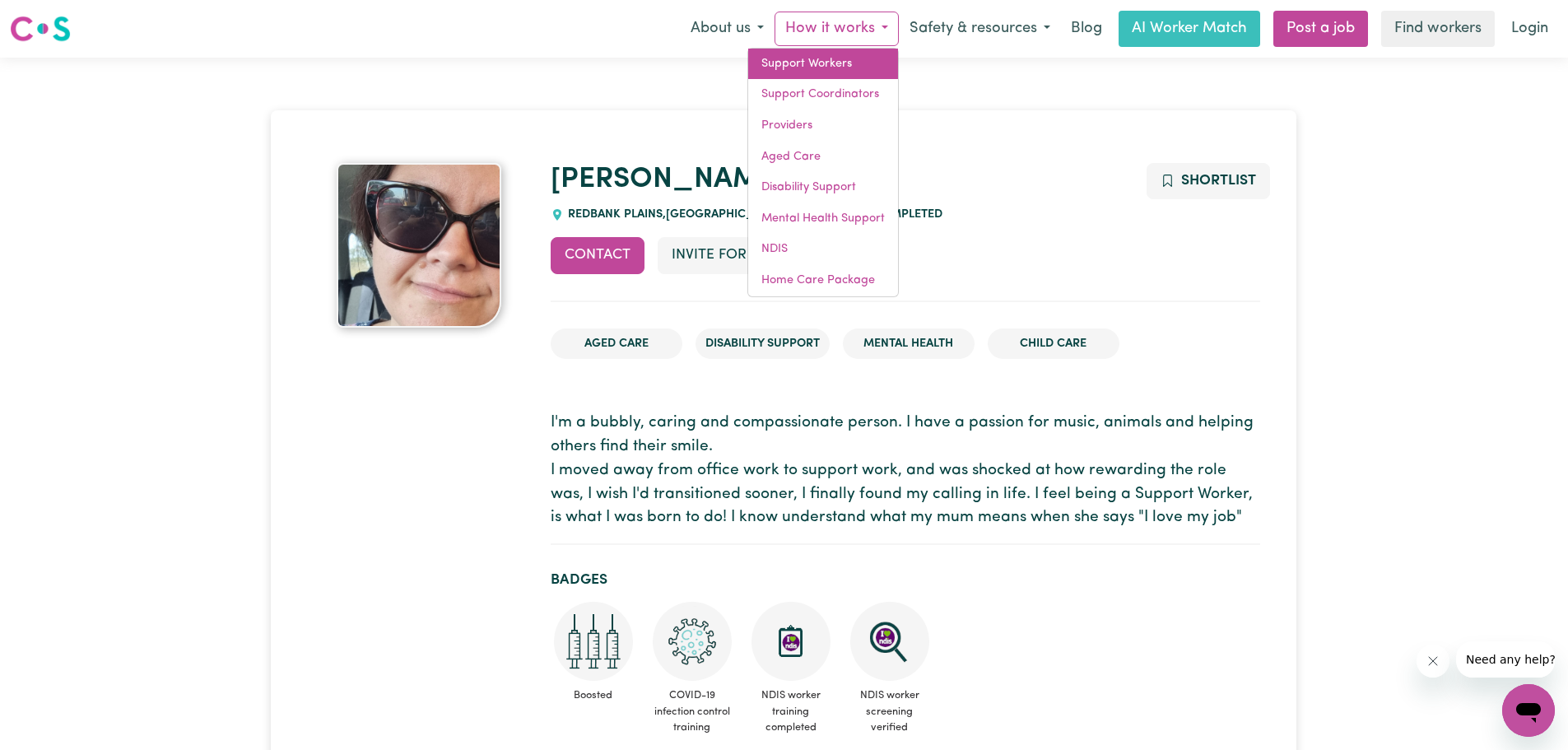
click at [852, 58] on link "Support Workers" at bounding box center [823, 64] width 150 height 31
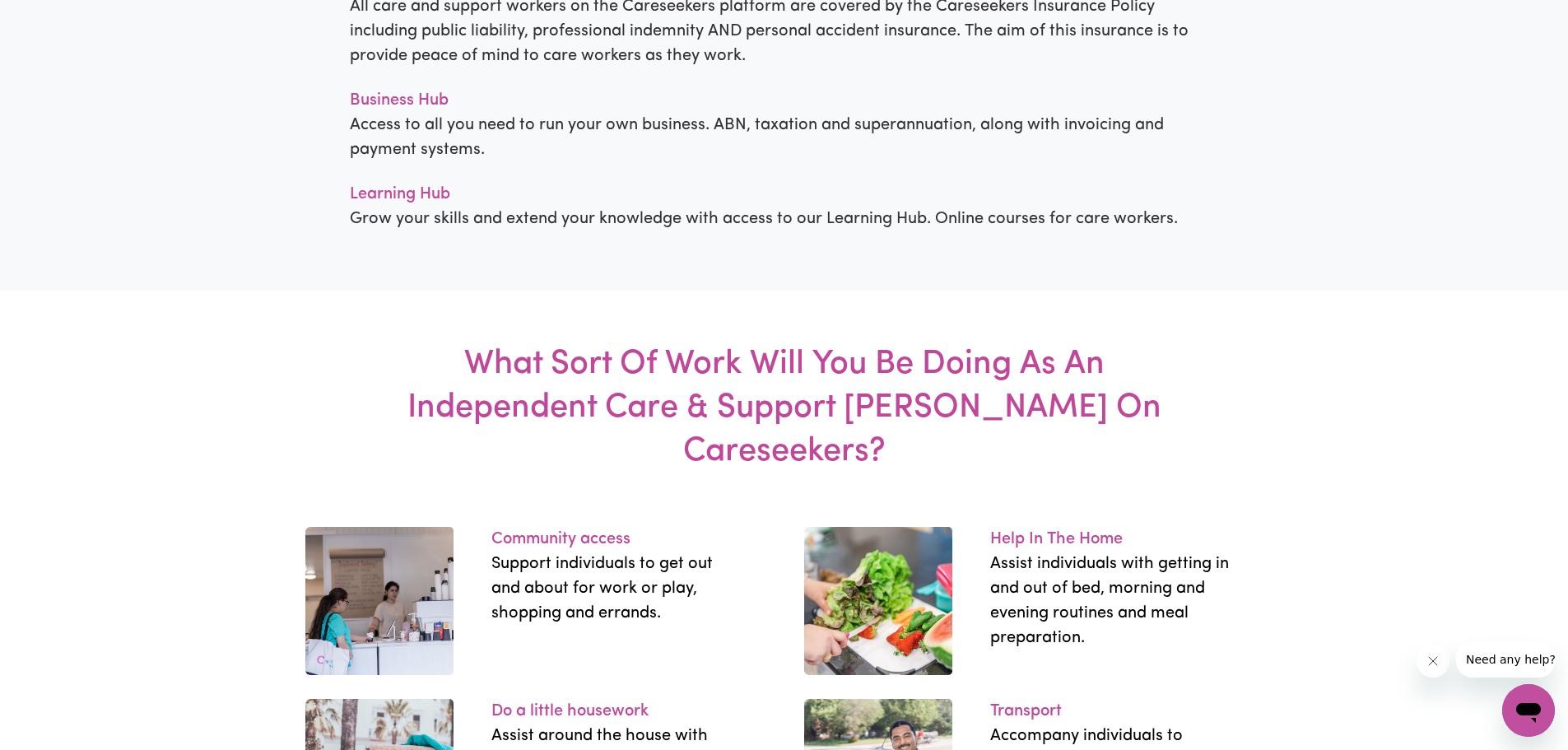
scroll to position [2140, 0]
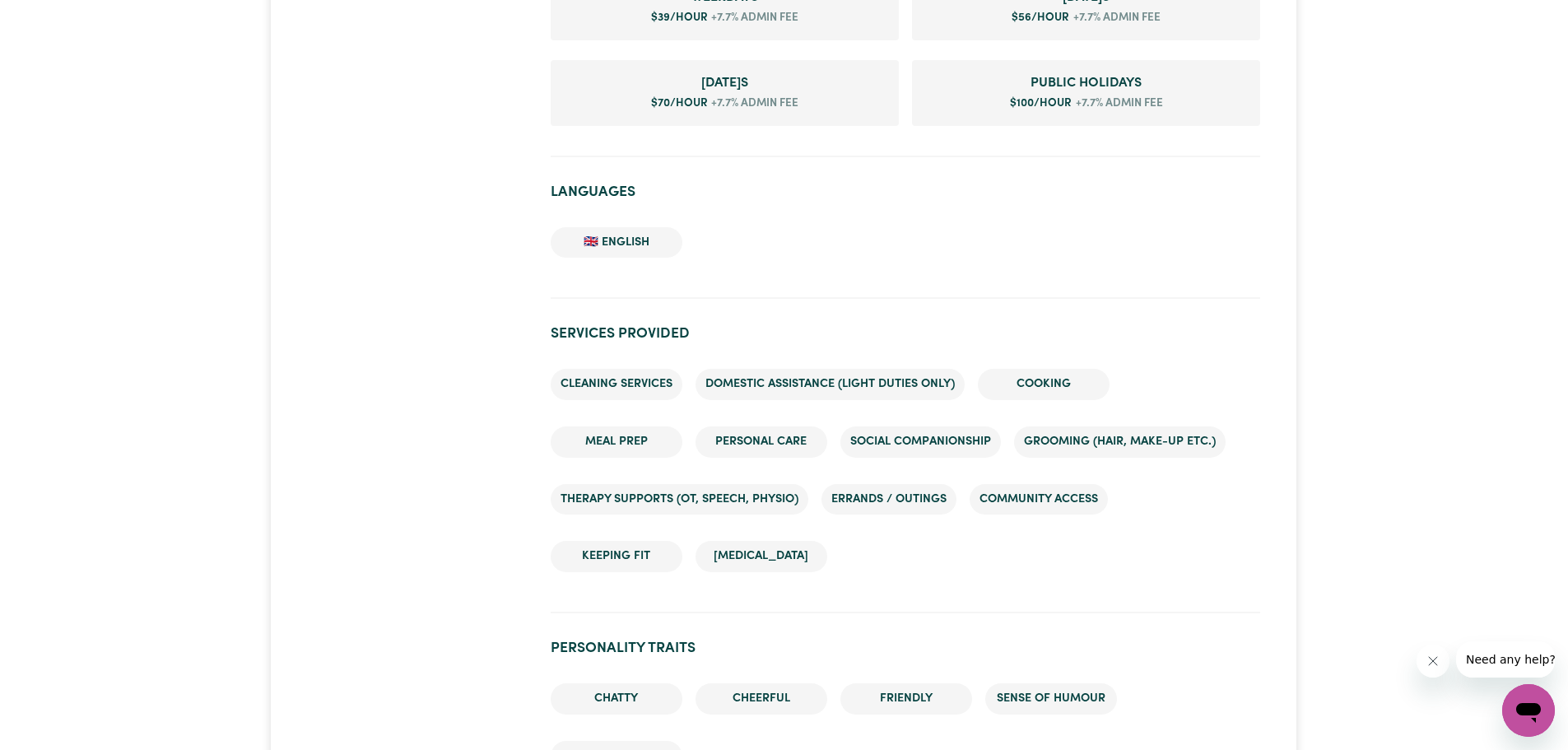
scroll to position [1070, 0]
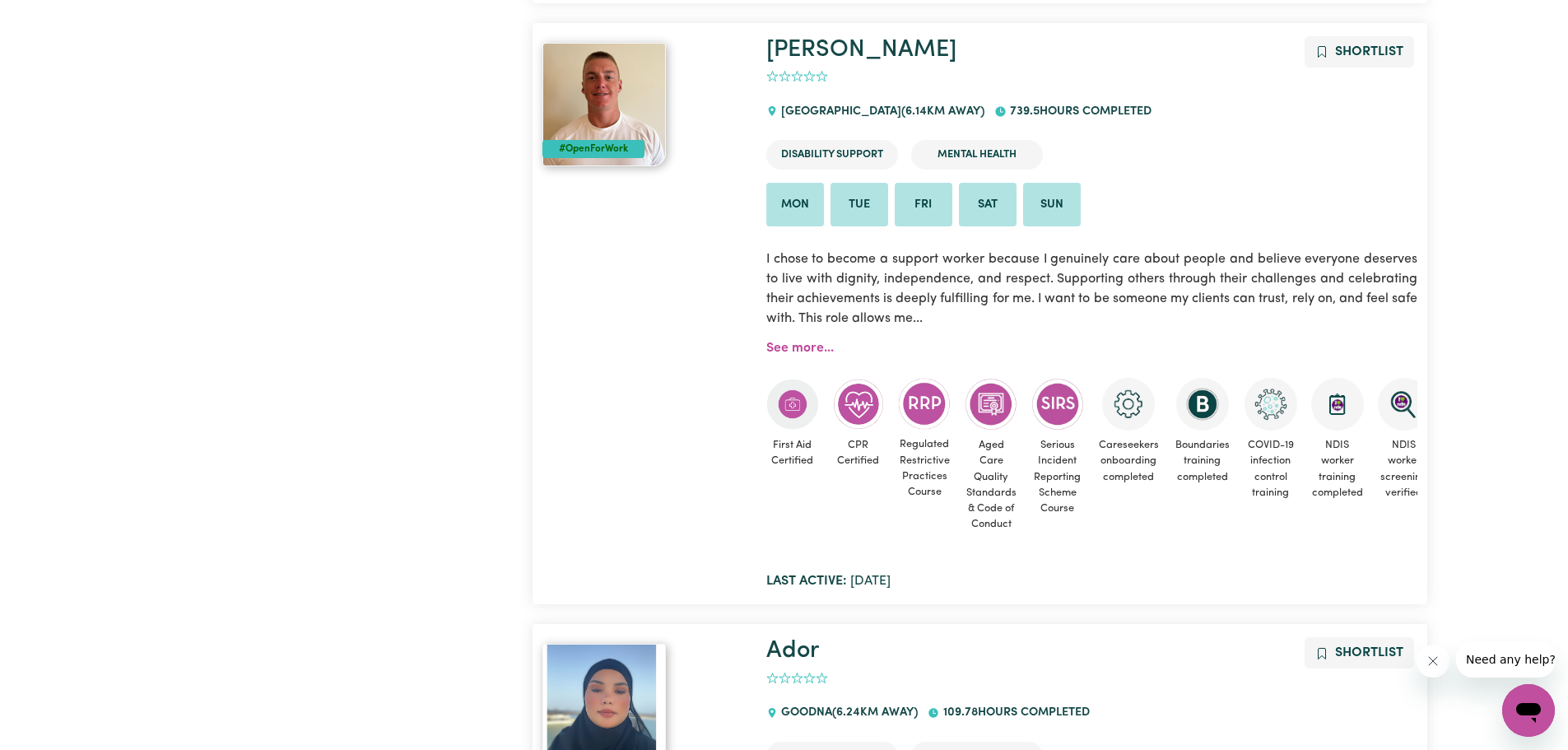
scroll to position [4720, 0]
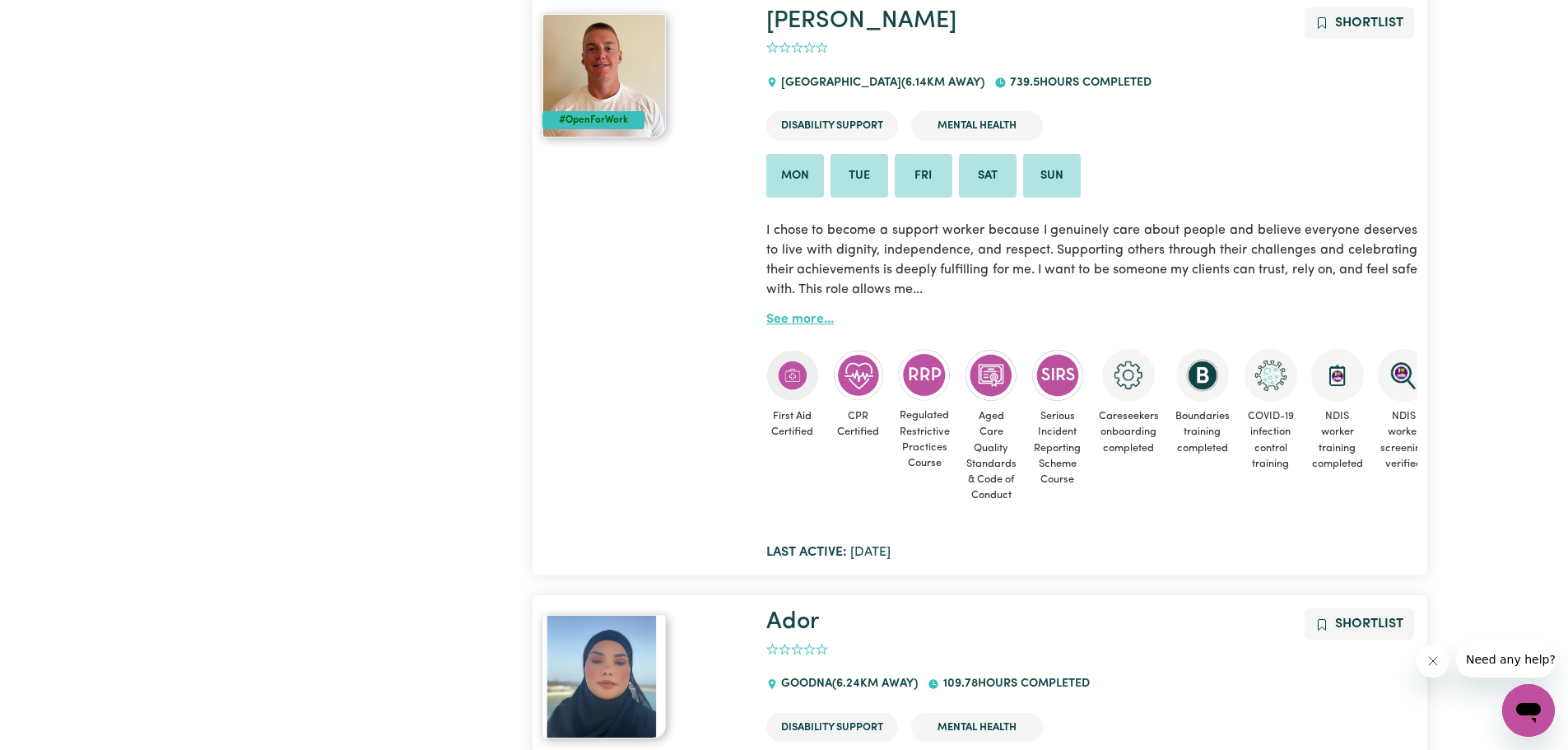
click at [815, 315] on link "See more..." at bounding box center [800, 319] width 67 height 14
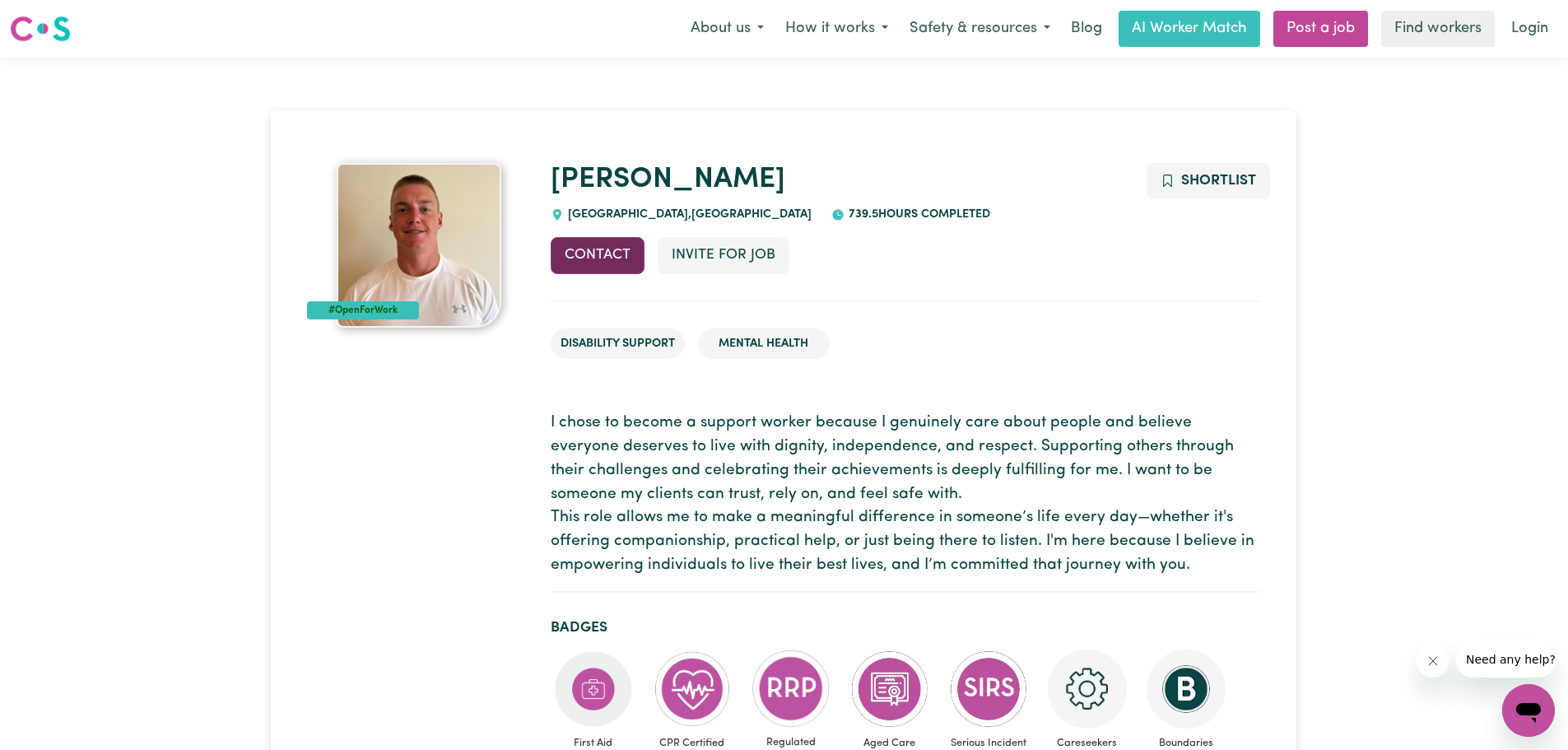
click at [570, 252] on button "Contact" at bounding box center [597, 254] width 93 height 36
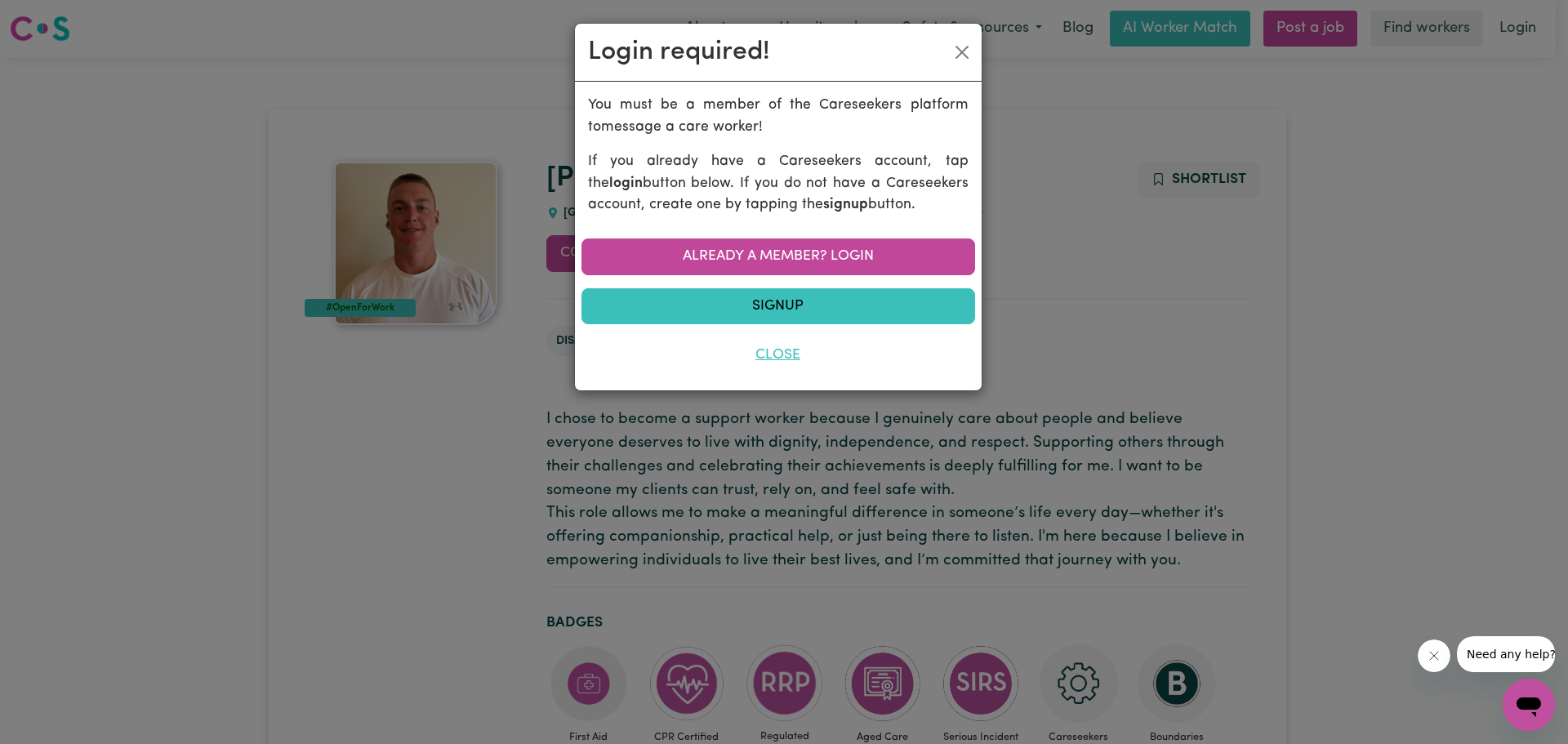
click at [788, 346] on button "Close" at bounding box center [778, 355] width 393 height 36
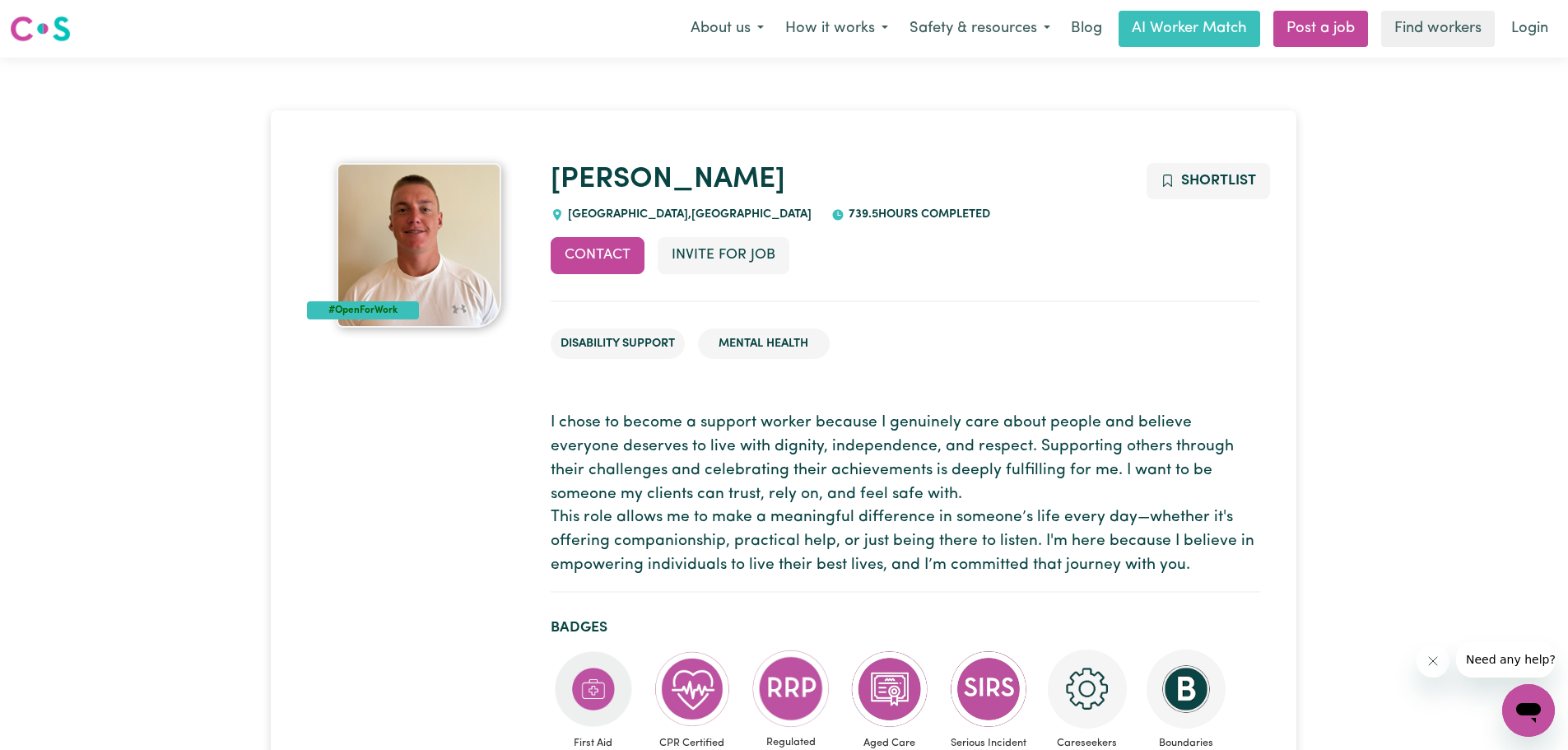
click at [381, 224] on img at bounding box center [419, 244] width 165 height 165
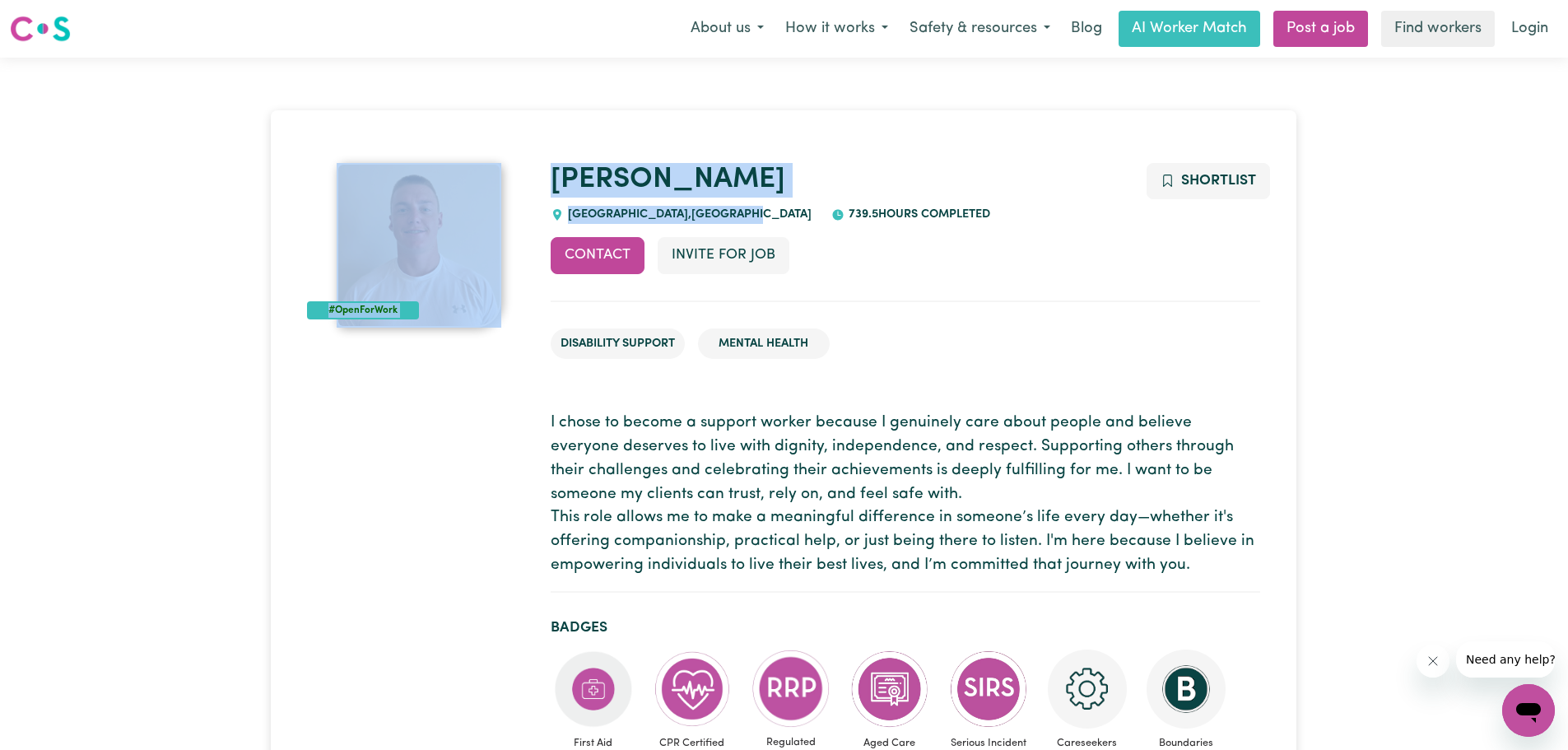
drag, startPoint x: 778, startPoint y: 210, endPoint x: 518, endPoint y: 173, distance: 262.6
copy div "#OpenForWork [PERSON_NAME][GEOGRAPHIC_DATA] , [GEOGRAPHIC_DATA]"
